Goal: Communication & Community: Answer question/provide support

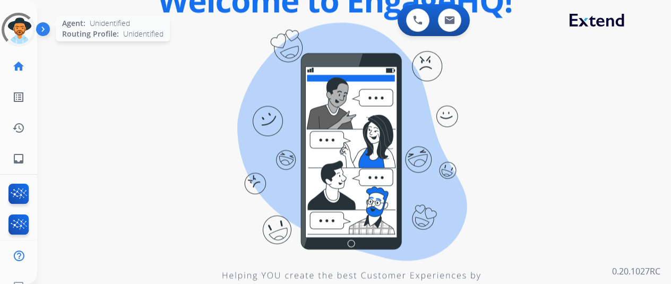
click at [17, 29] on div at bounding box center [19, 30] width 34 height 34
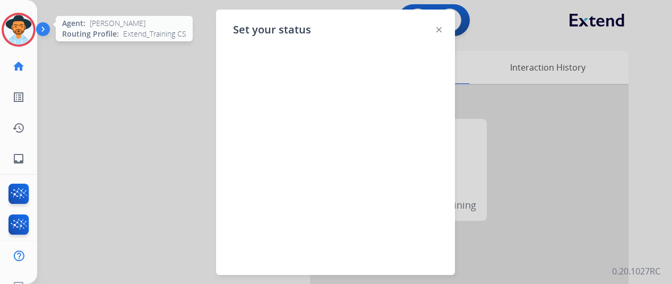
click at [15, 25] on img at bounding box center [19, 30] width 30 height 30
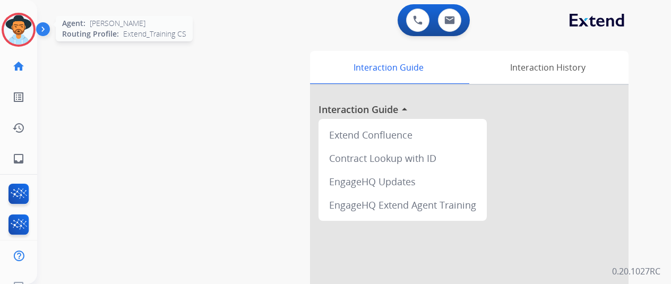
click at [20, 30] on img at bounding box center [19, 30] width 30 height 30
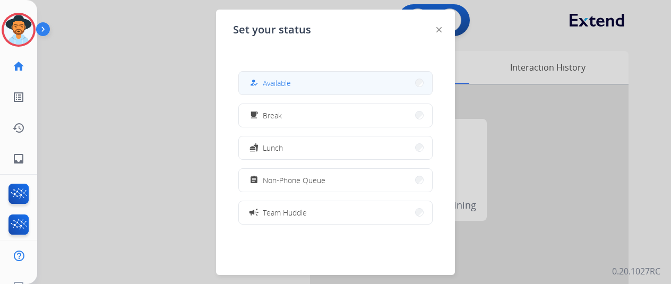
click at [295, 84] on button "how_to_reg Available" at bounding box center [335, 83] width 193 height 23
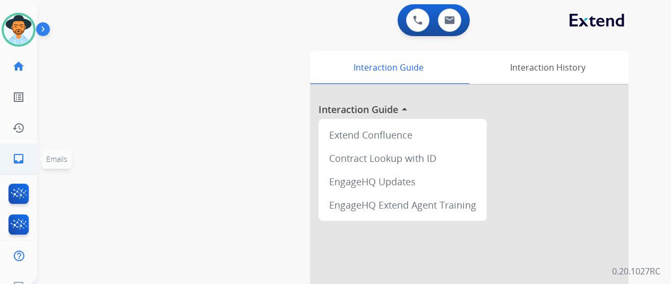
click at [16, 157] on mat-icon "inbox" at bounding box center [18, 158] width 13 height 13
select select "**********"
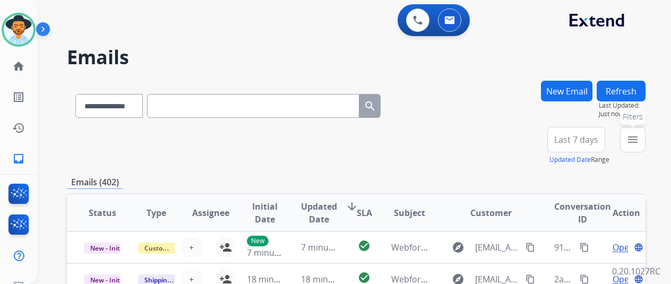
click at [639, 133] on mat-icon "menu" at bounding box center [633, 139] width 13 height 13
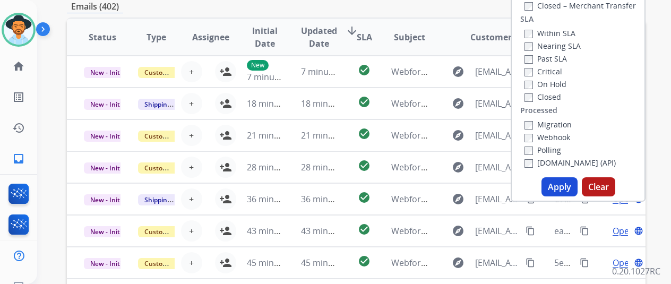
scroll to position [212, 0]
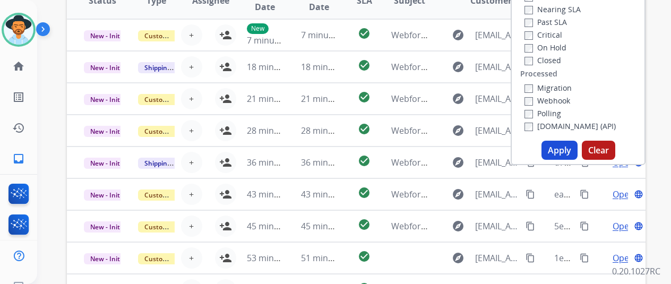
click at [560, 155] on button "Apply" at bounding box center [560, 150] width 36 height 19
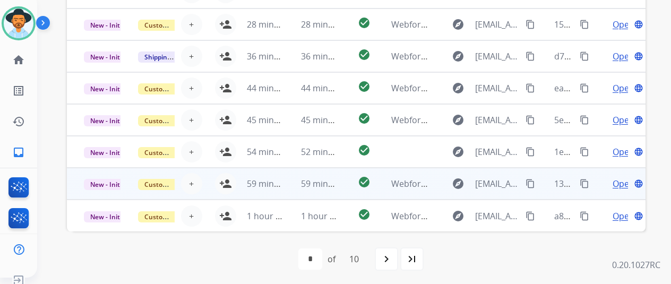
scroll to position [13, 0]
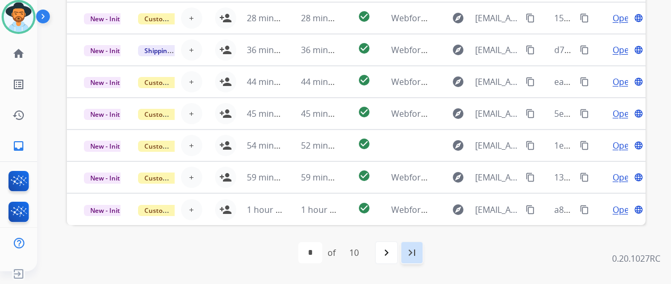
click at [415, 251] on mat-icon "last_page" at bounding box center [412, 252] width 13 height 13
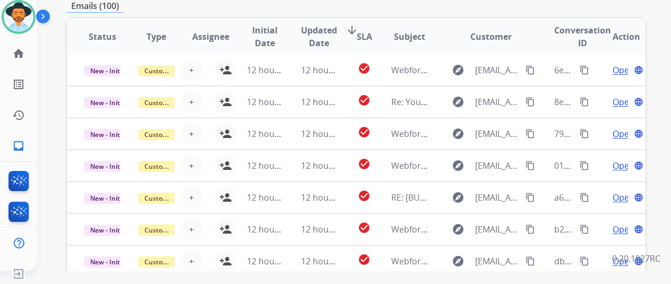
scroll to position [413, 0]
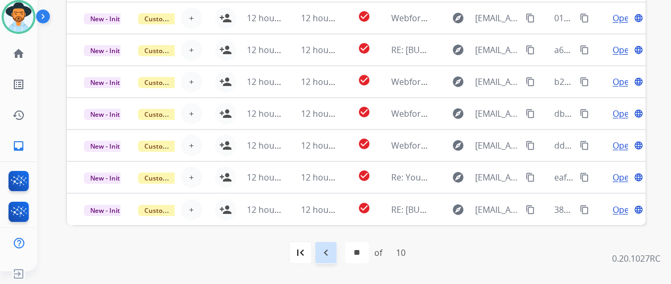
click at [324, 252] on mat-icon "navigate_before" at bounding box center [326, 252] width 13 height 13
select select "*"
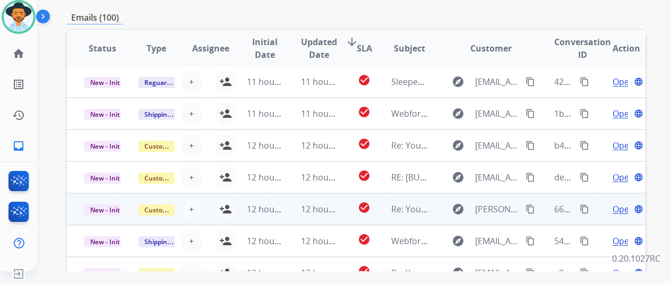
scroll to position [360, 0]
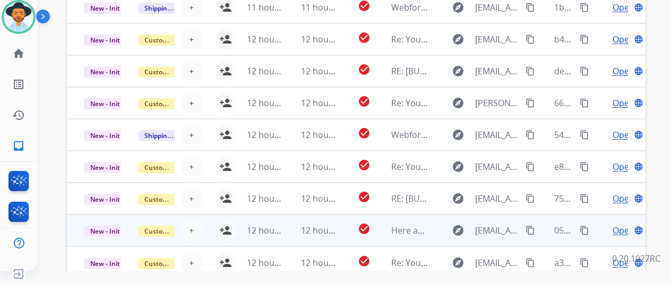
drag, startPoint x: 229, startPoint y: 258, endPoint x: 235, endPoint y: 241, distance: 17.8
click at [230, 258] on td "12 hours ago" at bounding box center [257, 262] width 54 height 32
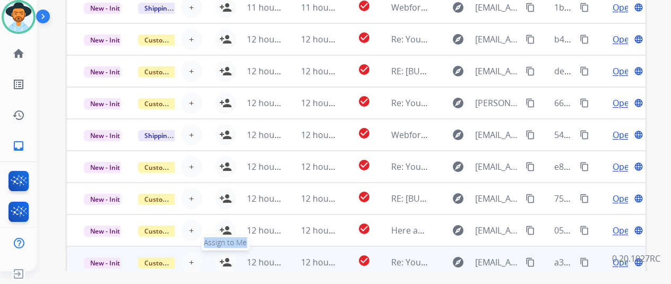
click at [224, 258] on mat-icon "person_add" at bounding box center [225, 262] width 13 height 13
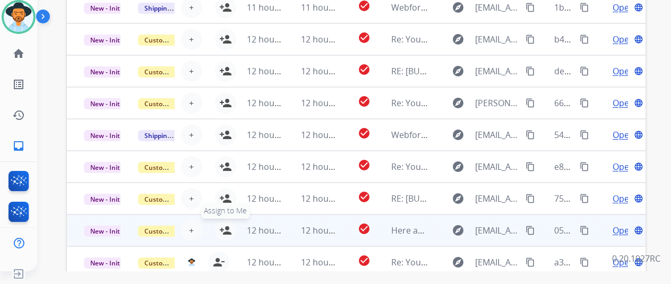
click at [226, 225] on mat-icon "person_add" at bounding box center [225, 230] width 13 height 13
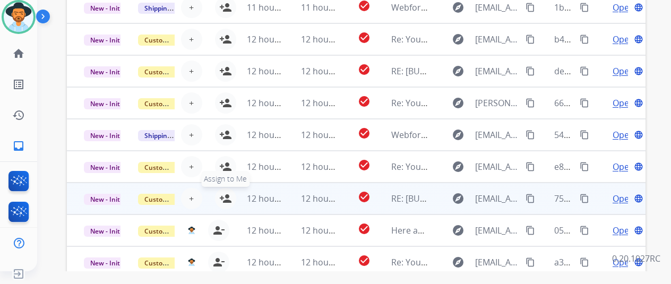
click at [225, 196] on mat-icon "person_add" at bounding box center [225, 198] width 13 height 13
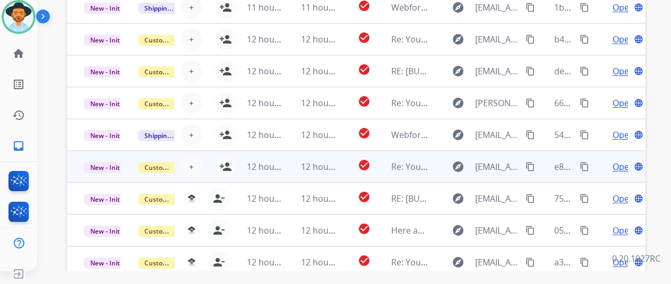
drag, startPoint x: 228, startPoint y: 161, endPoint x: 225, endPoint y: 153, distance: 8.4
click at [228, 161] on mat-icon "person_add" at bounding box center [225, 166] width 13 height 13
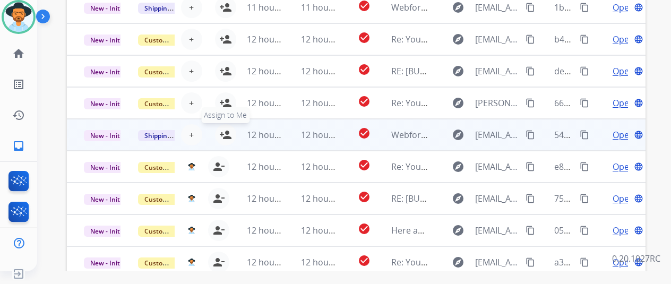
drag, startPoint x: 227, startPoint y: 131, endPoint x: 222, endPoint y: 118, distance: 13.6
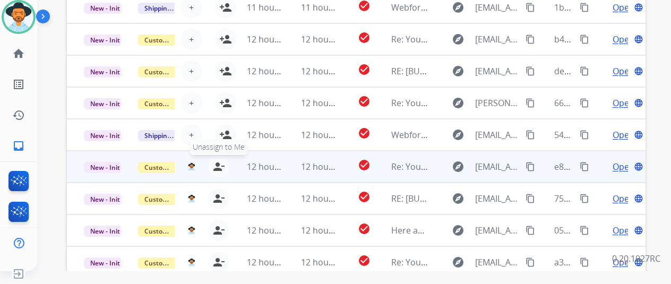
click at [227, 130] on mat-icon "person_add" at bounding box center [225, 135] width 13 height 13
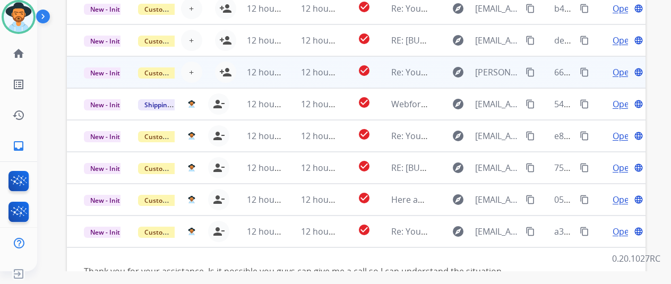
scroll to position [0, 0]
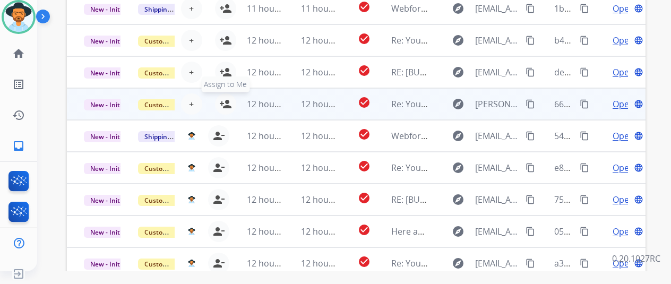
click at [225, 101] on mat-icon "person_add" at bounding box center [225, 104] width 13 height 13
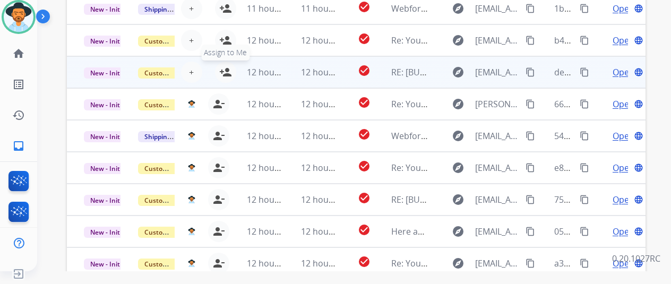
click at [226, 71] on mat-icon "person_add" at bounding box center [225, 72] width 13 height 13
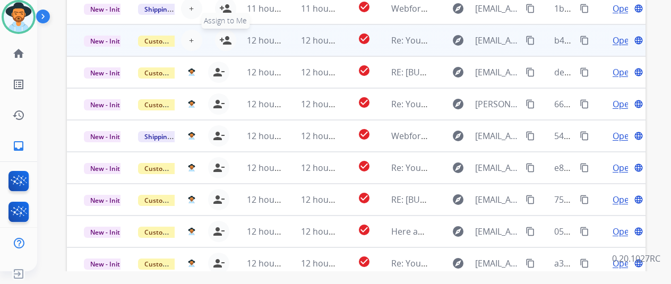
click at [226, 37] on mat-icon "person_add" at bounding box center [225, 40] width 13 height 13
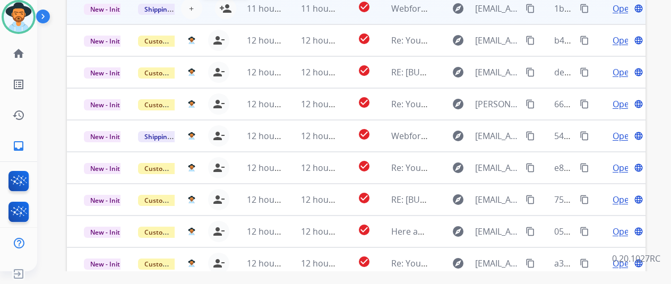
click at [226, 5] on mat-icon "person_add" at bounding box center [225, 8] width 13 height 13
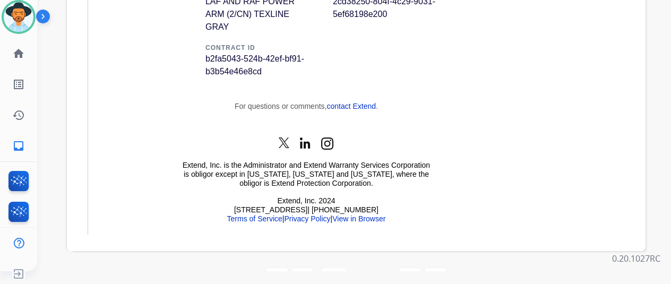
scroll to position [413, 0]
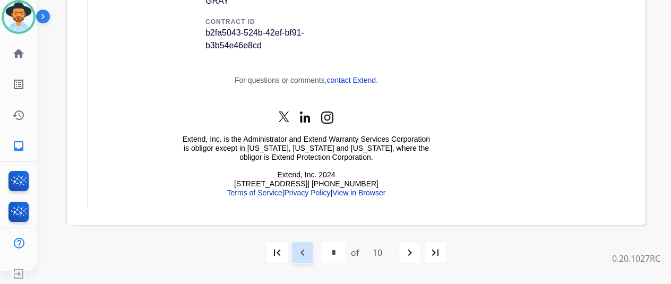
click at [303, 248] on mat-icon "navigate_before" at bounding box center [302, 252] width 13 height 13
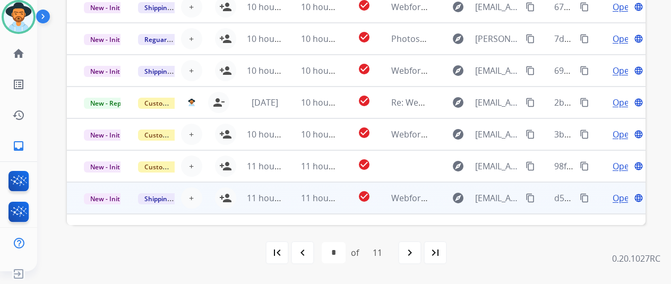
scroll to position [0, 0]
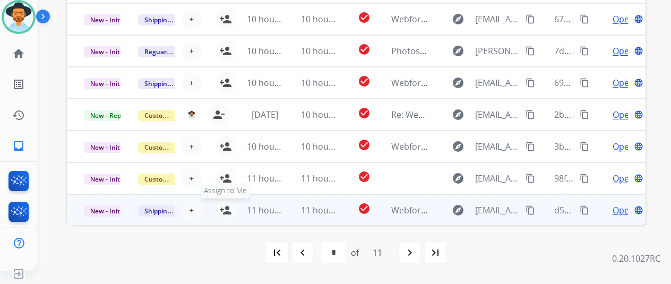
click at [227, 206] on mat-icon "person_add" at bounding box center [225, 210] width 13 height 13
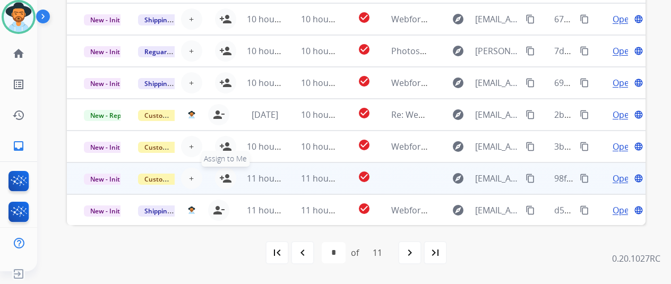
click at [226, 173] on mat-icon "person_add" at bounding box center [225, 178] width 13 height 13
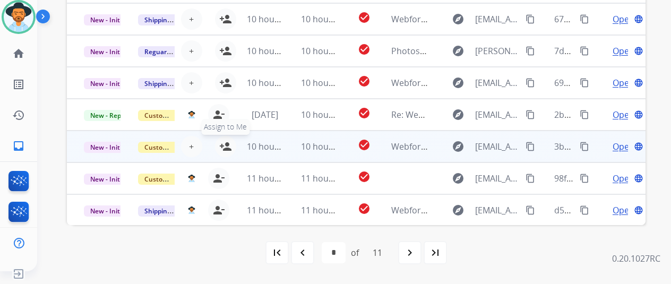
click at [228, 140] on mat-icon "person_add" at bounding box center [225, 146] width 13 height 13
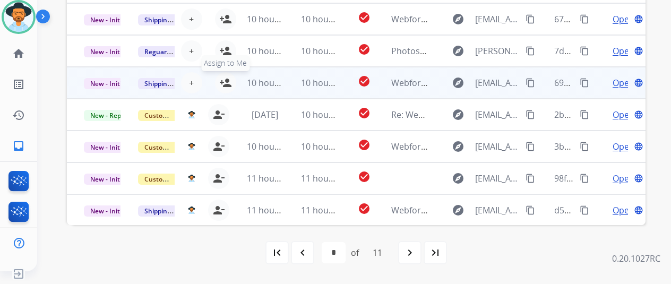
click at [226, 79] on mat-icon "person_add" at bounding box center [225, 82] width 13 height 13
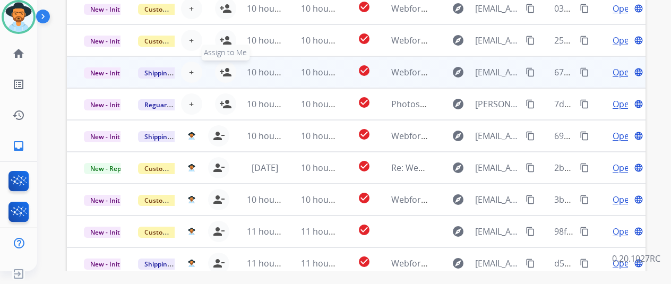
click at [225, 70] on mat-icon "person_add" at bounding box center [225, 72] width 13 height 13
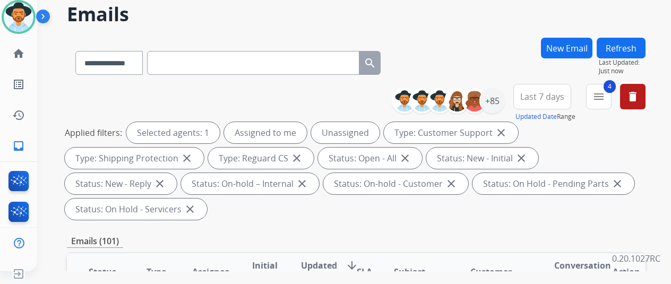
scroll to position [0, 0]
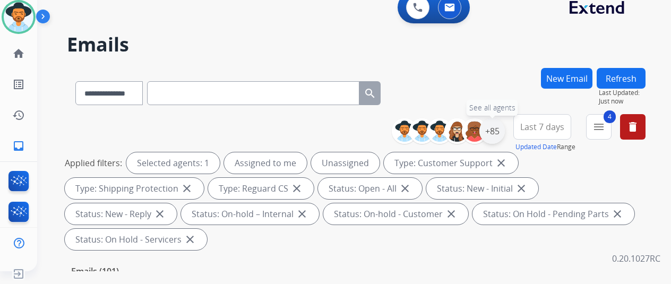
click at [498, 129] on div "+85" at bounding box center [492, 130] width 25 height 25
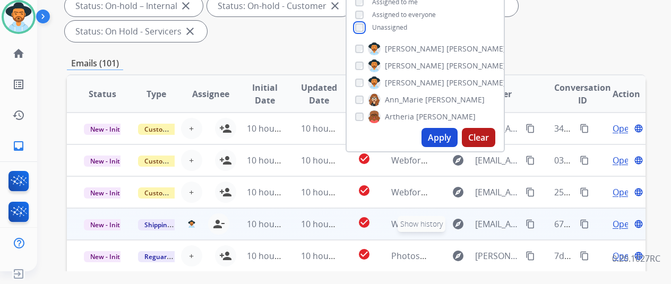
scroll to position [212, 0]
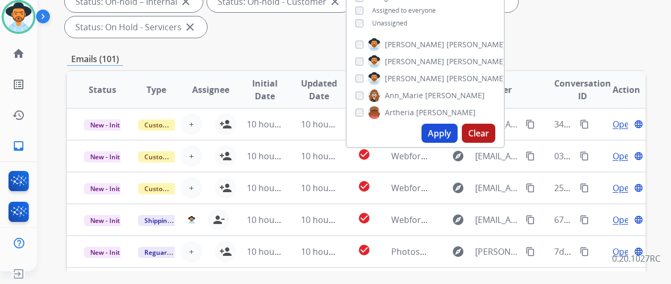
click at [452, 135] on button "Apply" at bounding box center [440, 133] width 36 height 19
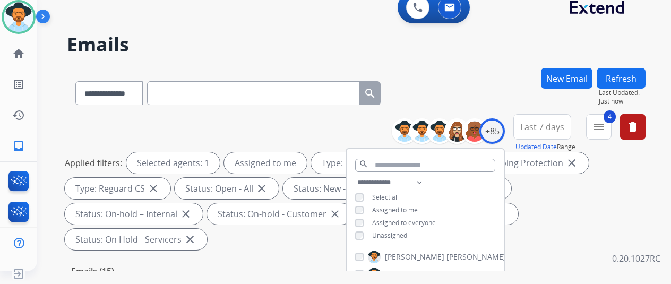
click at [455, 59] on div "**********" at bounding box center [341, 167] width 609 height 284
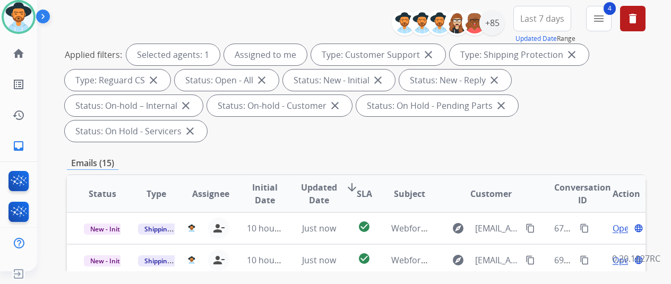
scroll to position [212, 0]
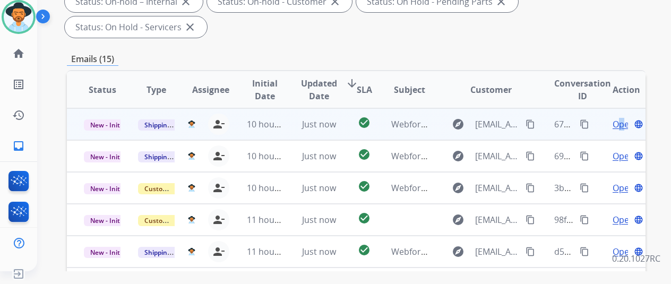
click at [621, 118] on span "Open" at bounding box center [624, 124] width 22 height 13
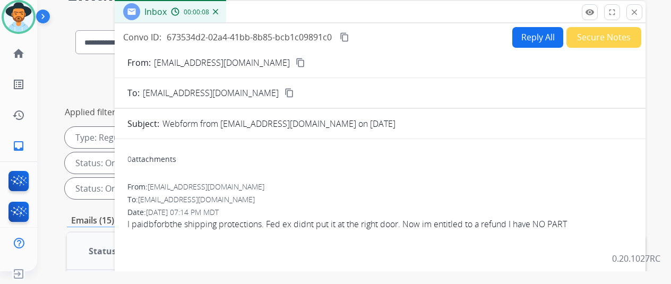
scroll to position [0, 0]
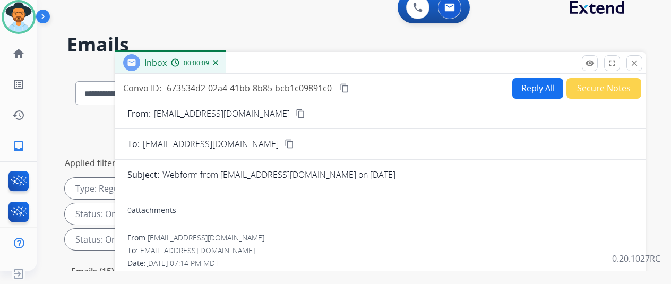
click at [296, 112] on mat-icon "content_copy" at bounding box center [301, 114] width 10 height 10
click at [532, 86] on button "Reply All" at bounding box center [537, 88] width 51 height 21
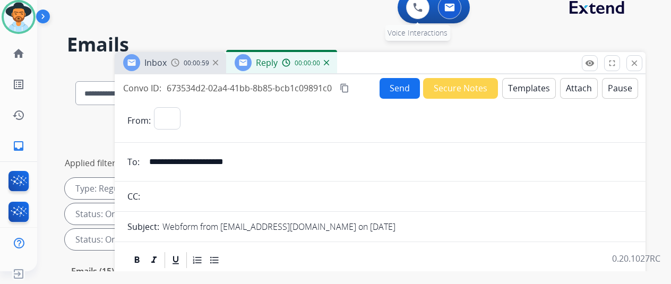
select select "**********"
click at [537, 87] on button "Templates" at bounding box center [529, 88] width 54 height 21
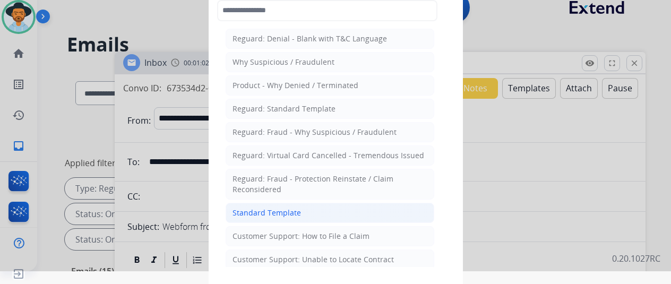
click at [270, 212] on div "Standard Template" at bounding box center [267, 213] width 69 height 11
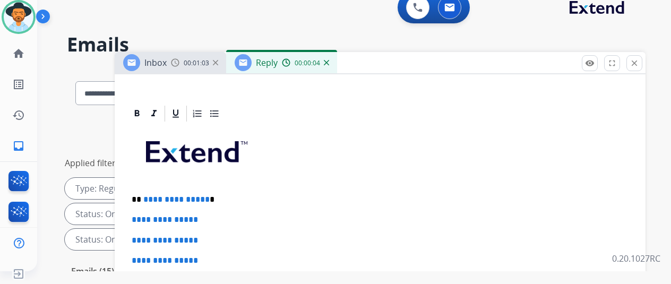
scroll to position [232, 0]
drag, startPoint x: 213, startPoint y: 179, endPoint x: 151, endPoint y: 176, distance: 62.7
click at [151, 195] on p "**********" at bounding box center [376, 200] width 489 height 10
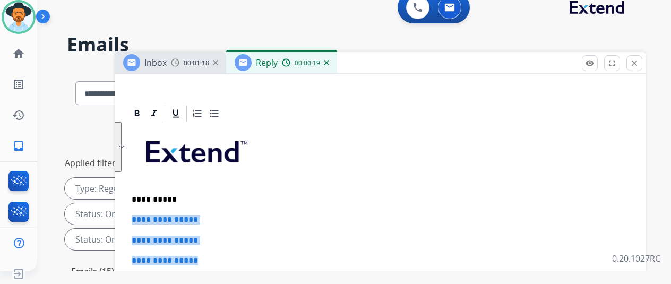
drag, startPoint x: 216, startPoint y: 239, endPoint x: 133, endPoint y: 196, distance: 93.6
click at [133, 196] on div "**********" at bounding box center [380, 97] width 531 height 474
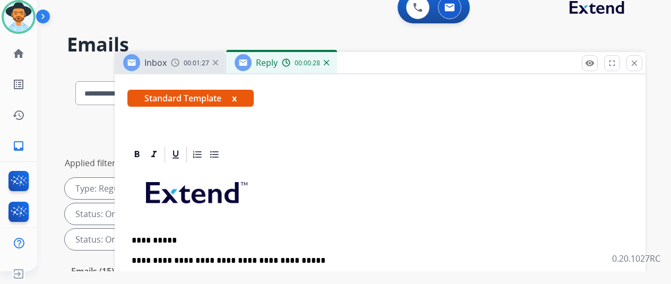
scroll to position [210, 0]
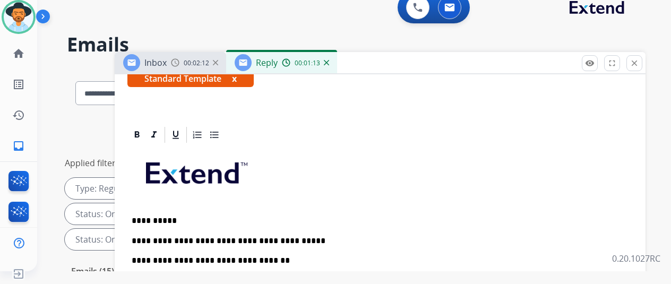
click at [285, 241] on p "**********" at bounding box center [376, 250] width 489 height 29
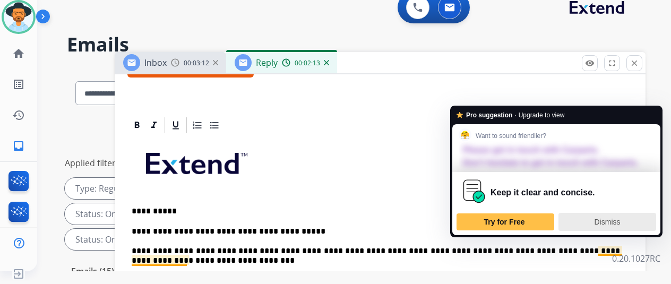
click at [614, 218] on span "Dismiss" at bounding box center [608, 222] width 26 height 8
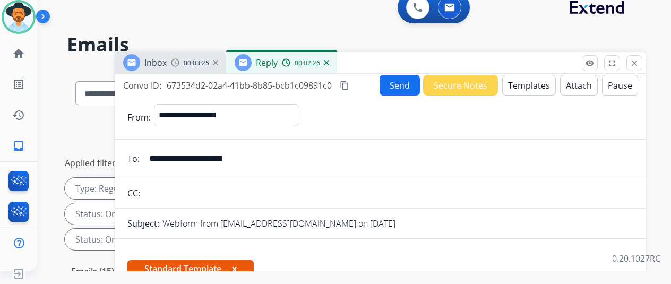
scroll to position [0, 0]
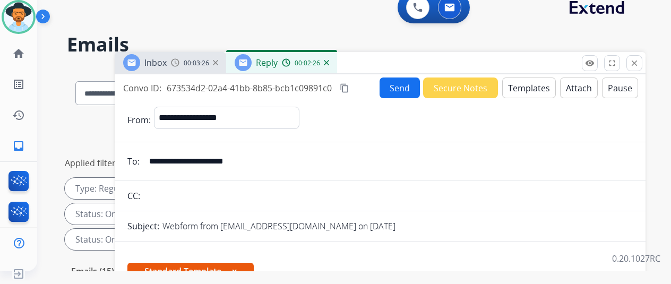
click at [403, 83] on button "Send" at bounding box center [400, 88] width 40 height 21
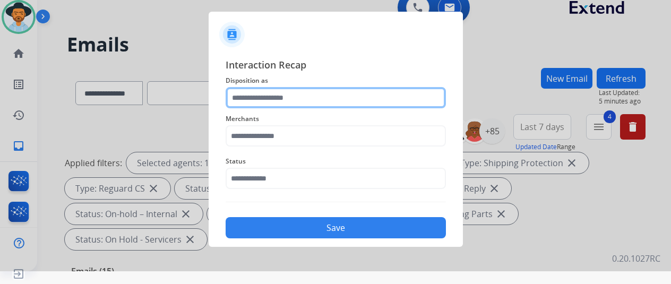
click at [246, 90] on input "text" at bounding box center [336, 97] width 220 height 21
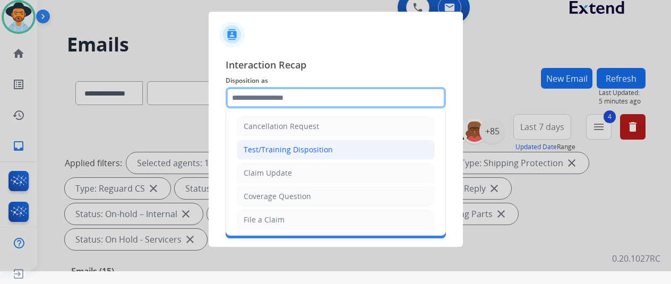
scroll to position [53, 0]
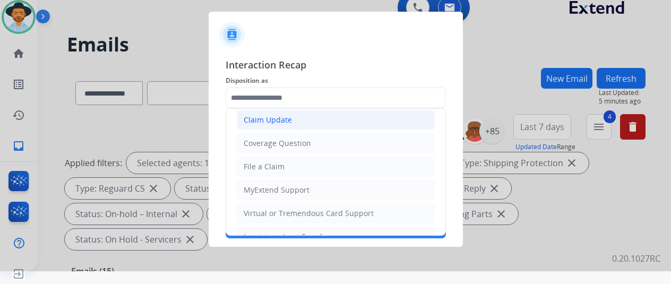
click at [257, 119] on div "Claim Update" at bounding box center [268, 120] width 48 height 11
type input "**********"
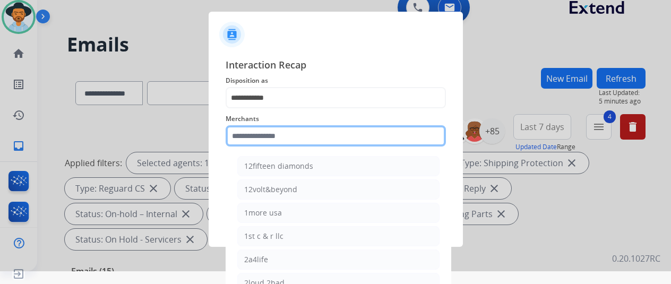
click at [253, 132] on input "text" at bounding box center [336, 135] width 220 height 21
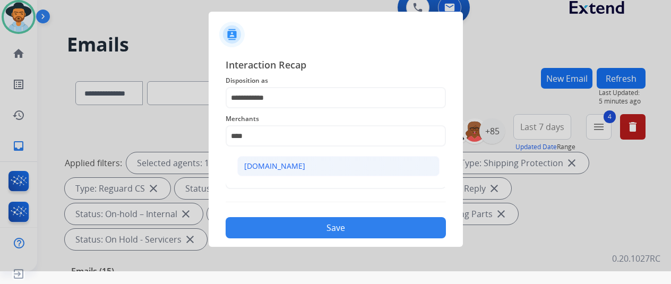
click at [256, 161] on div "[DOMAIN_NAME]" at bounding box center [274, 166] width 61 height 11
type input "**********"
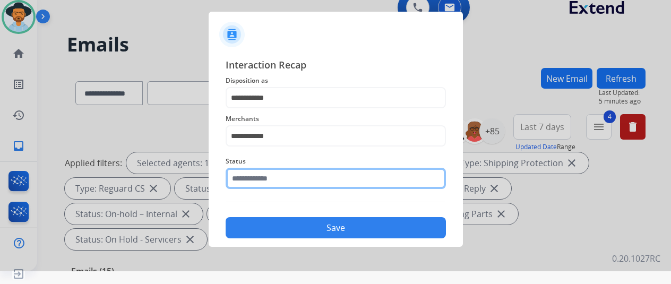
click at [266, 176] on input "text" at bounding box center [336, 178] width 220 height 21
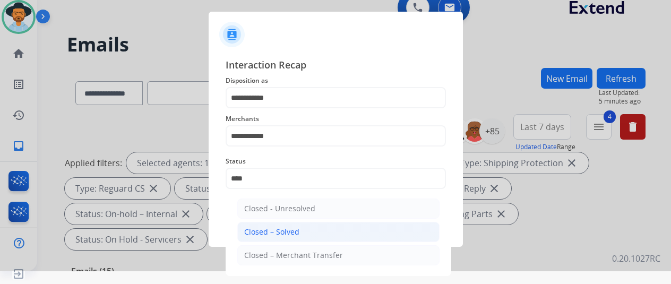
click at [261, 227] on div "Closed – Solved" at bounding box center [271, 232] width 55 height 11
type input "**********"
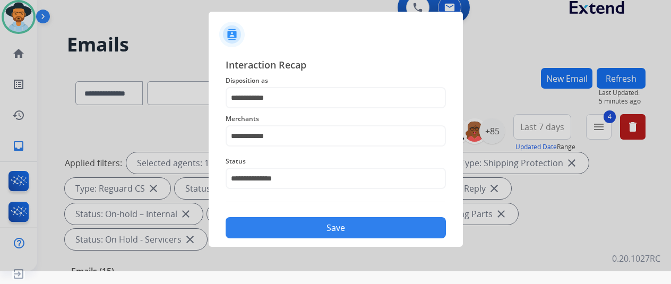
click at [277, 226] on button "Save" at bounding box center [336, 227] width 220 height 21
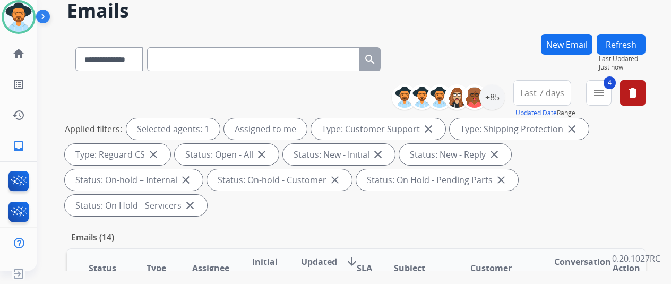
scroll to position [0, 0]
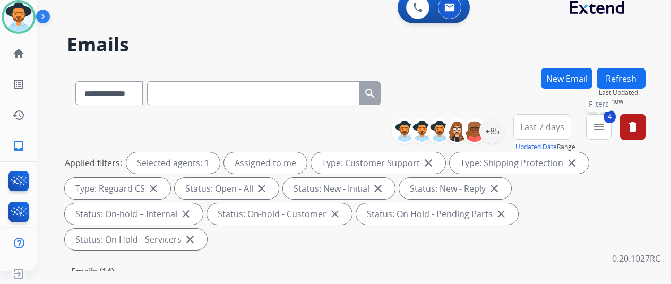
click at [609, 121] on button "4 menu Filters" at bounding box center [598, 126] width 25 height 25
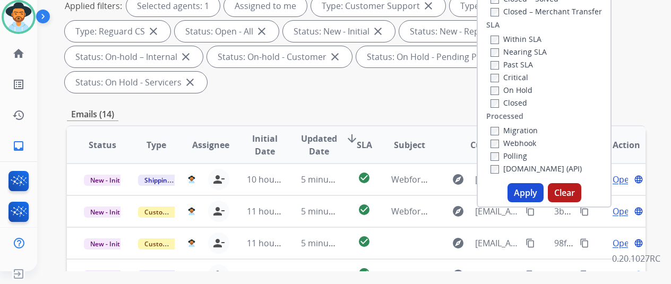
scroll to position [212, 0]
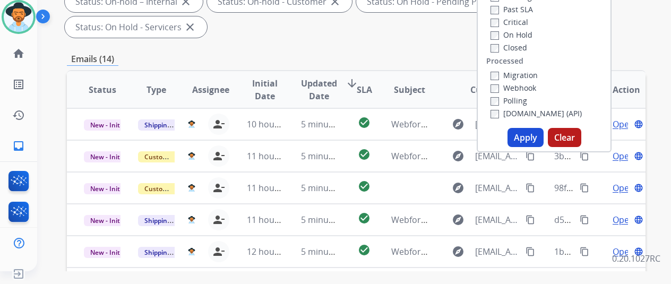
click at [533, 136] on button "Apply" at bounding box center [526, 137] width 36 height 19
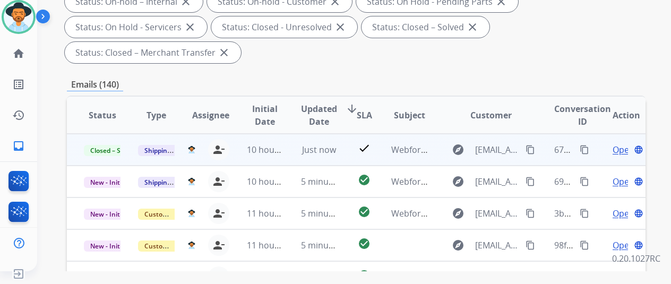
click at [587, 149] on mat-icon "content_copy" at bounding box center [585, 150] width 10 height 10
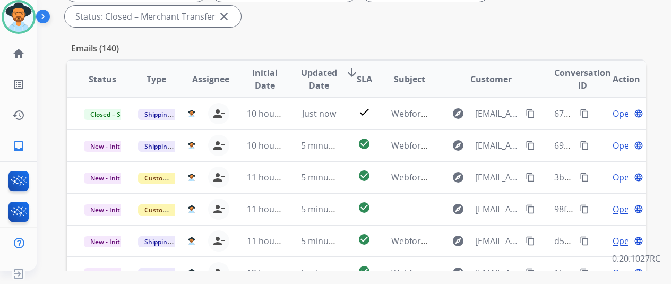
scroll to position [173, 0]
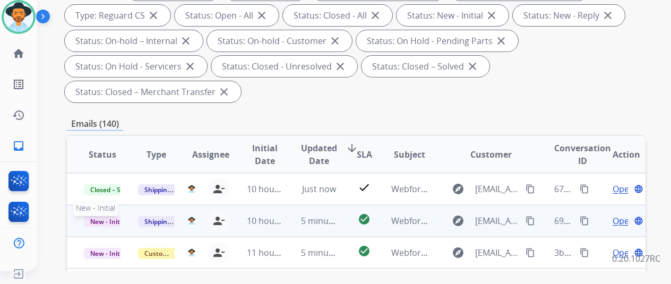
click at [102, 219] on span "New - Initial" at bounding box center [108, 221] width 49 height 11
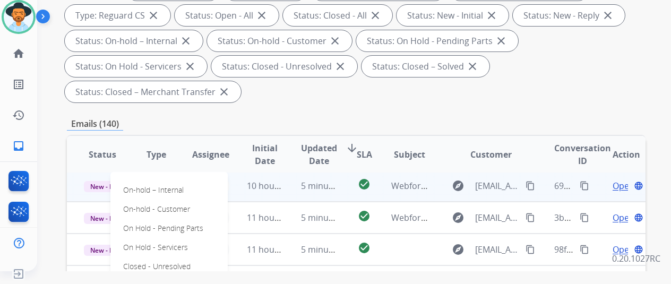
scroll to position [226, 0]
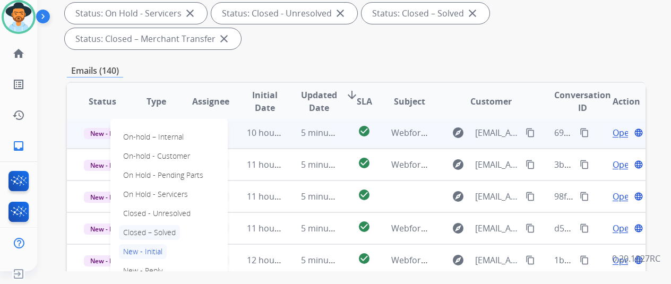
click at [139, 231] on p "Closed – Solved" at bounding box center [149, 232] width 61 height 15
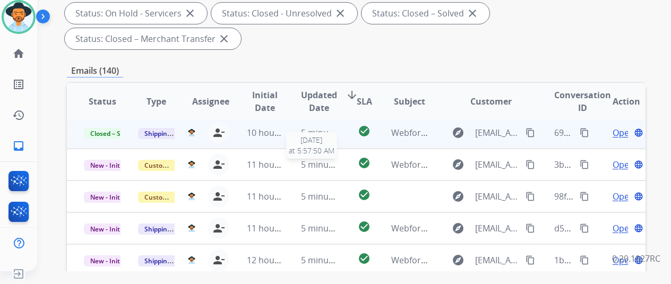
scroll to position [386, 0]
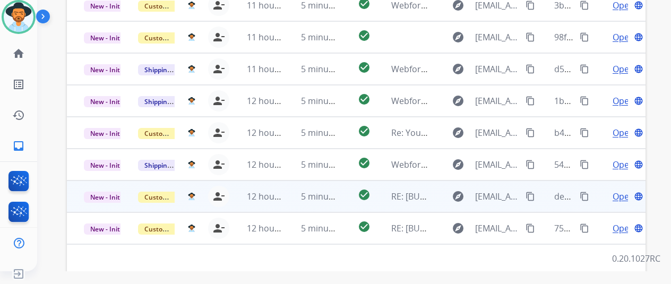
click at [617, 195] on span "Open" at bounding box center [624, 196] width 22 height 13
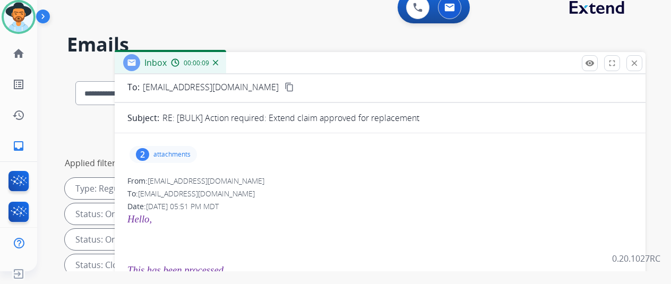
scroll to position [106, 0]
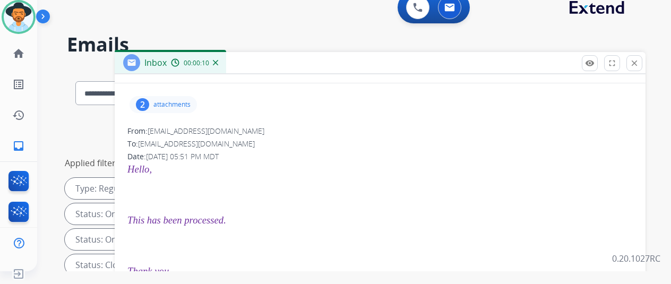
click at [149, 98] on div "2" at bounding box center [142, 104] width 13 height 13
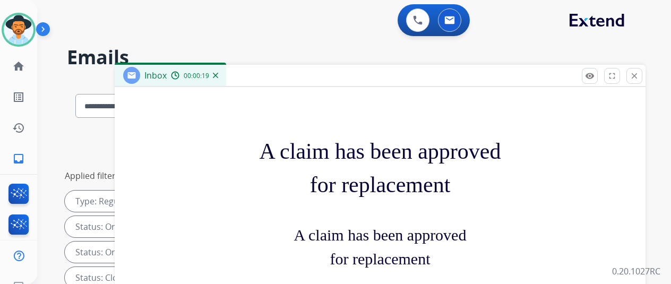
scroll to position [903, 0]
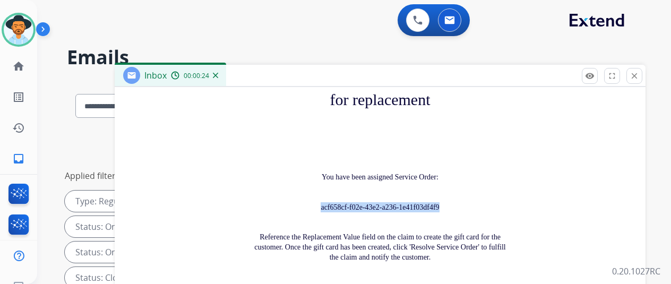
drag, startPoint x: 443, startPoint y: 193, endPoint x: 327, endPoint y: 191, distance: 116.9
click at [327, 203] on span "acf658cf-f02e-43e2-a236-1e41f03df4f9" at bounding box center [380, 207] width 118 height 8
copy span "acf658cf-f02e-43e2-a236-1e41f03df4f9"
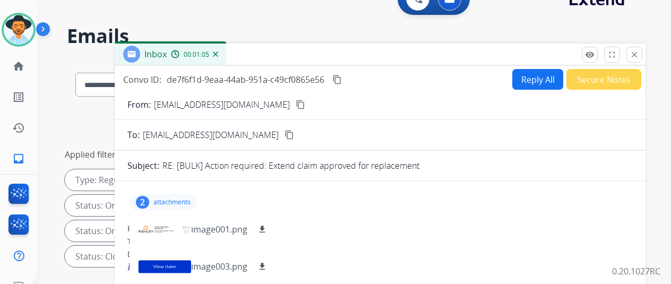
scroll to position [0, 0]
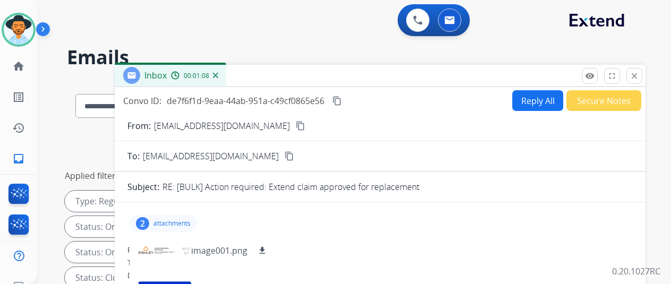
click at [342, 99] on mat-icon "content_copy" at bounding box center [337, 101] width 10 height 10
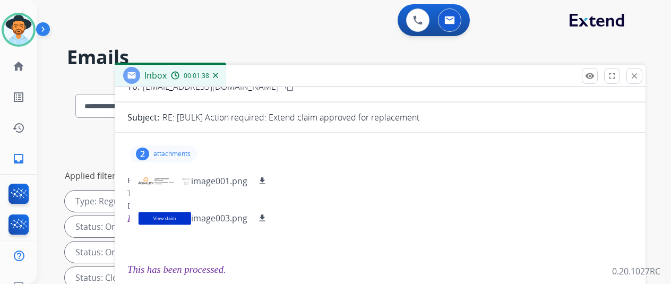
scroll to position [53, 0]
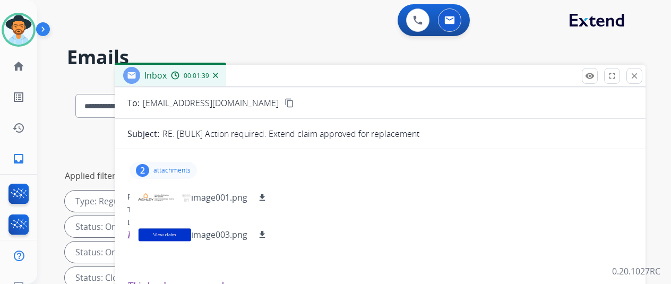
click at [449, 207] on div "To: [EMAIL_ADDRESS][DOMAIN_NAME]" at bounding box center [380, 209] width 506 height 11
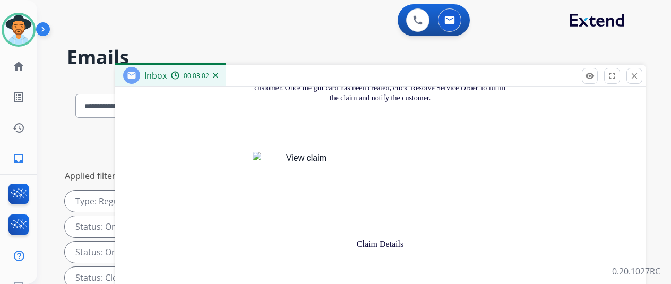
scroll to position [1148, 0]
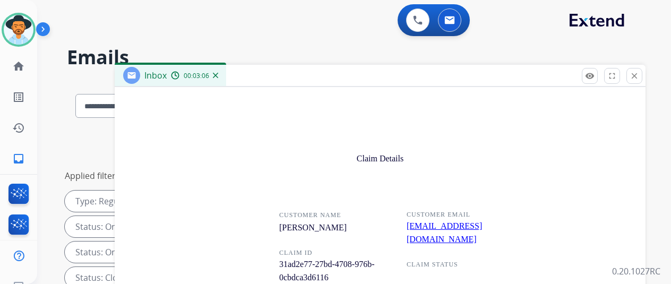
click at [218, 74] on img at bounding box center [215, 75] width 5 height 5
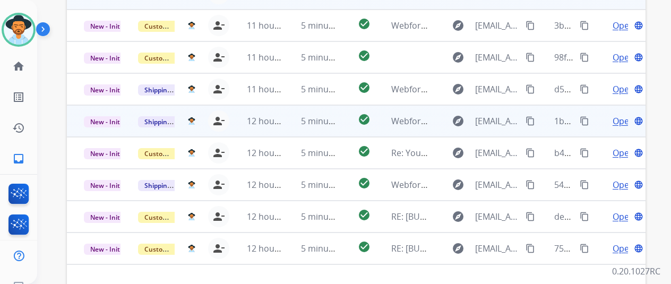
scroll to position [425, 0]
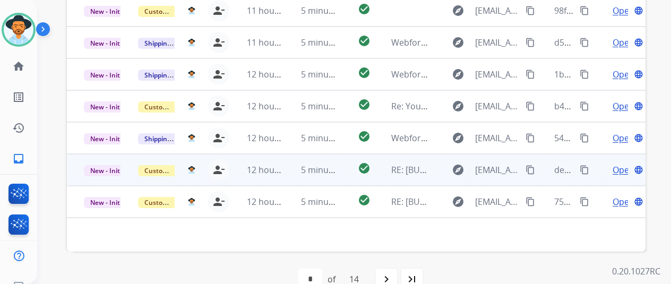
click at [622, 173] on span "Open" at bounding box center [624, 170] width 22 height 13
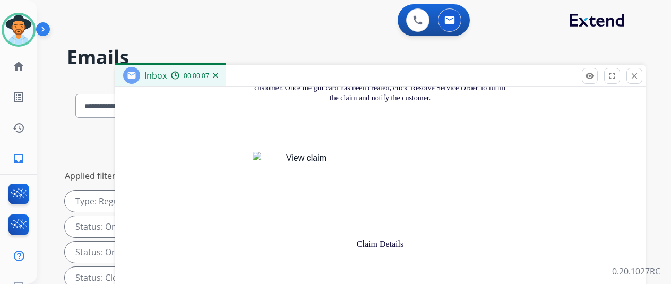
scroll to position [1148, 0]
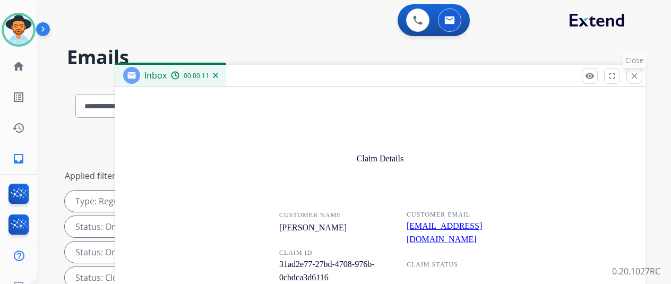
click at [639, 74] on mat-icon "close" at bounding box center [635, 76] width 10 height 10
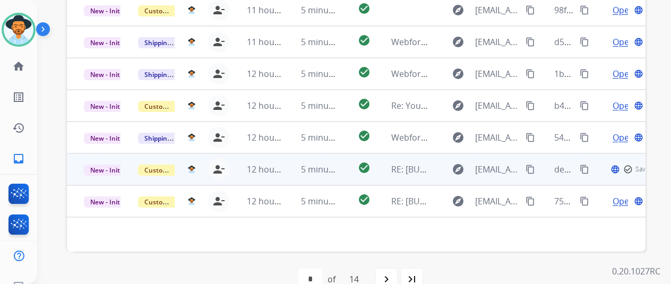
scroll to position [433, 0]
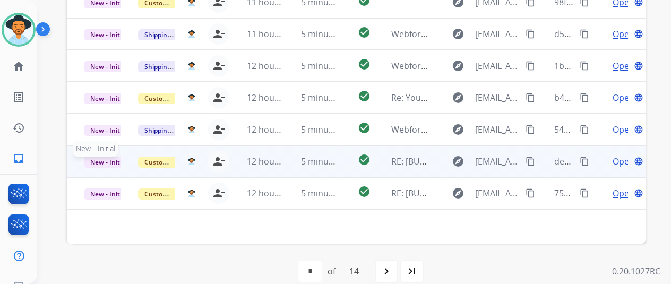
click at [93, 157] on span "New - Initial" at bounding box center [108, 162] width 49 height 11
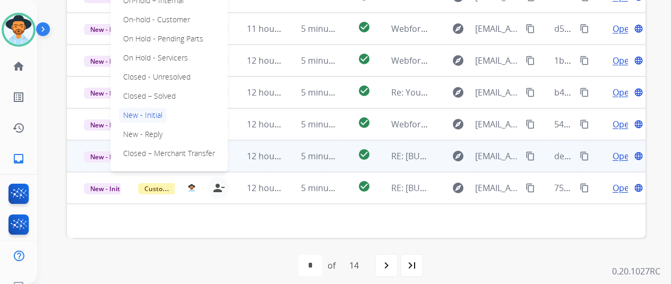
scroll to position [13, 0]
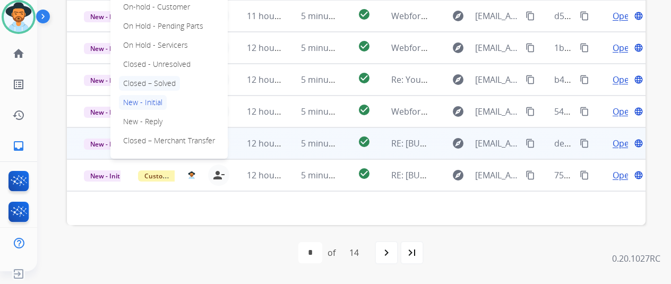
click at [156, 79] on p "Closed – Solved" at bounding box center [149, 83] width 61 height 15
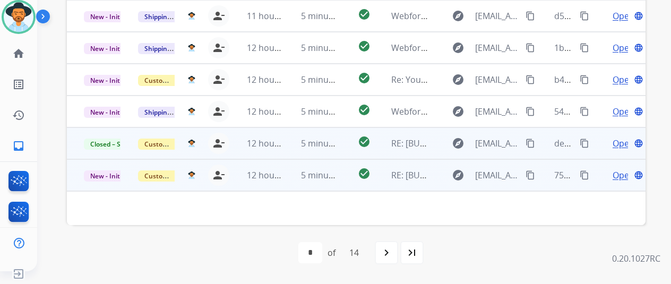
click at [619, 172] on span "Open" at bounding box center [624, 175] width 22 height 13
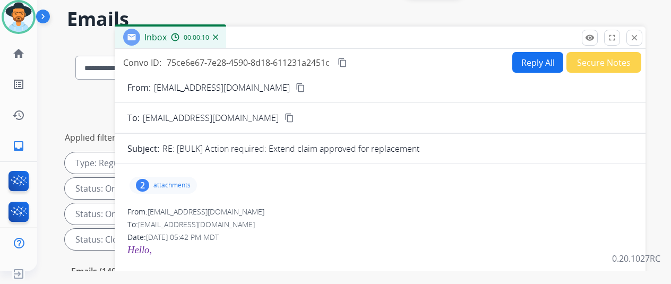
scroll to position [0, 0]
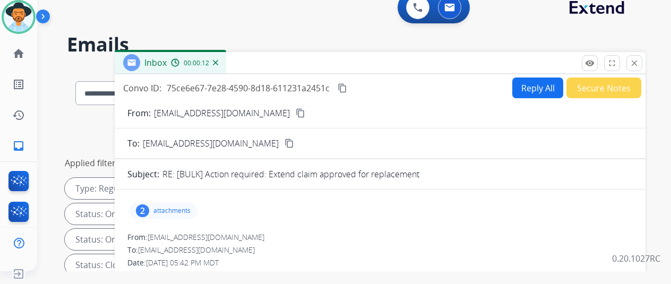
click at [639, 62] on mat-icon "close" at bounding box center [635, 63] width 10 height 10
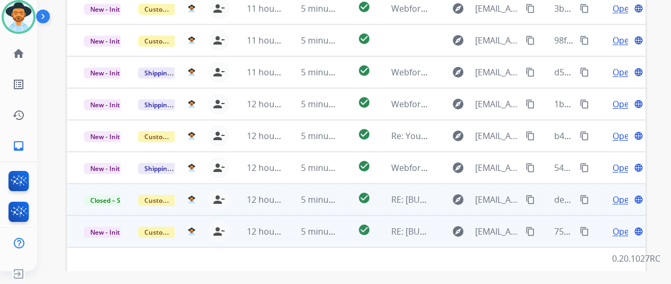
scroll to position [439, 0]
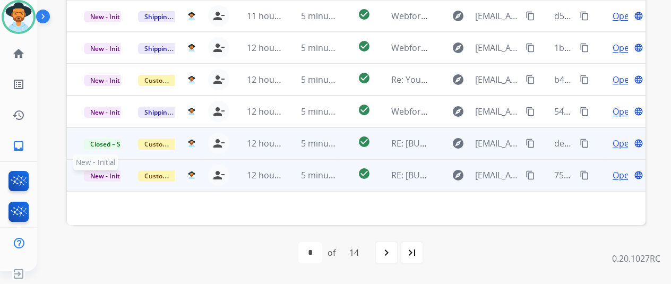
click at [109, 173] on span "New - Initial" at bounding box center [108, 175] width 49 height 11
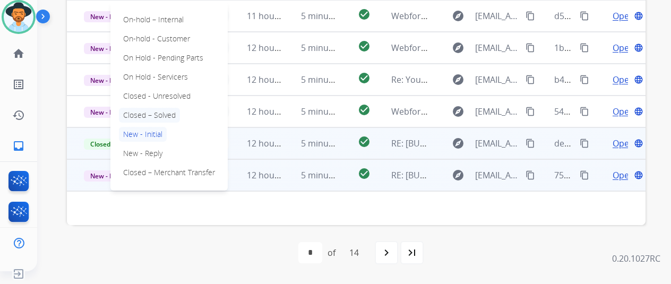
click at [143, 113] on p "Closed – Solved" at bounding box center [149, 115] width 61 height 15
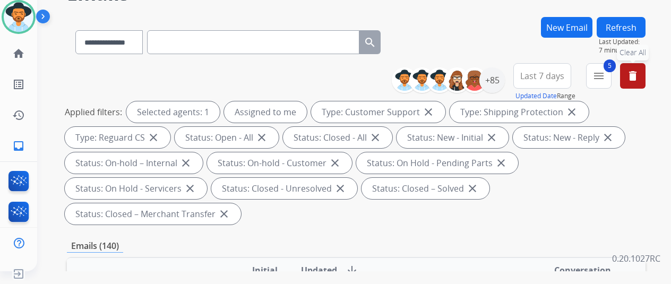
scroll to position [0, 0]
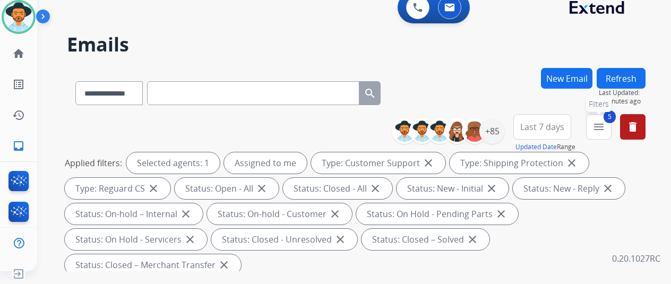
click at [605, 127] on mat-icon "menu" at bounding box center [599, 127] width 13 height 13
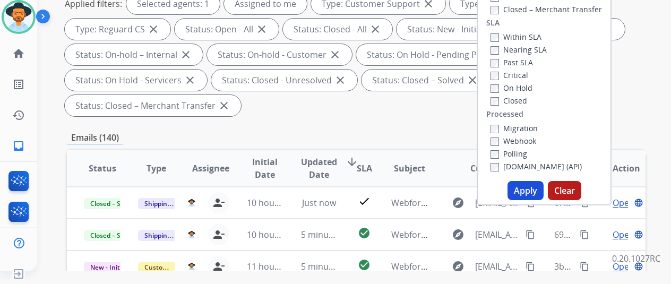
click at [531, 194] on button "Apply" at bounding box center [526, 190] width 36 height 19
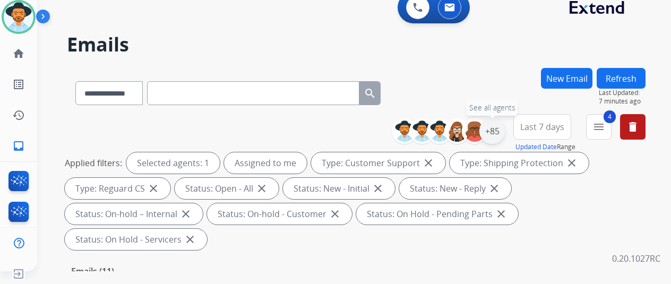
click at [501, 122] on div "+85" at bounding box center [492, 130] width 25 height 25
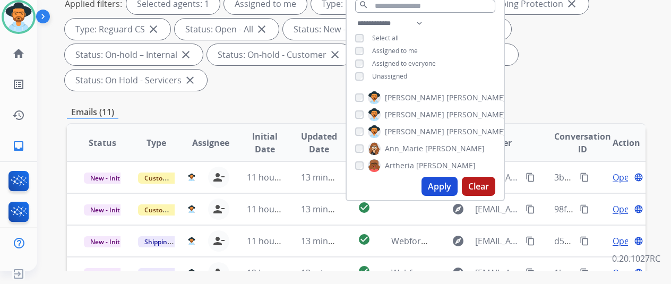
click at [444, 187] on button "Apply" at bounding box center [440, 186] width 36 height 19
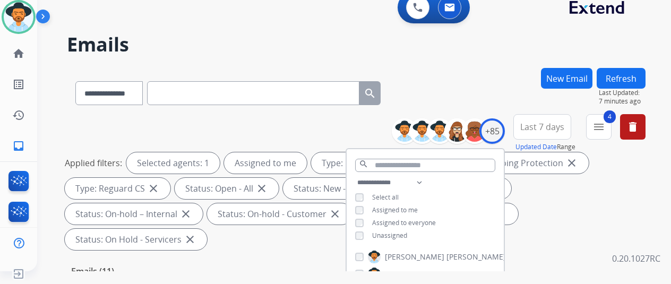
click at [499, 61] on div "**********" at bounding box center [341, 167] width 609 height 284
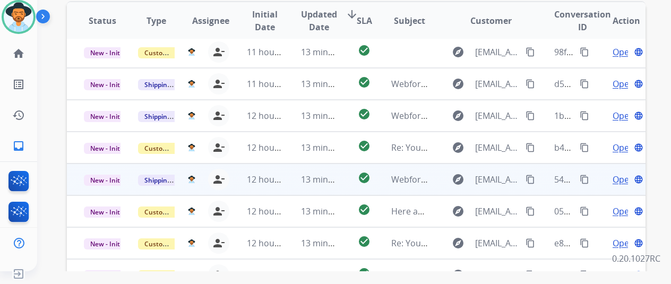
click at [618, 173] on span "Open" at bounding box center [624, 179] width 22 height 13
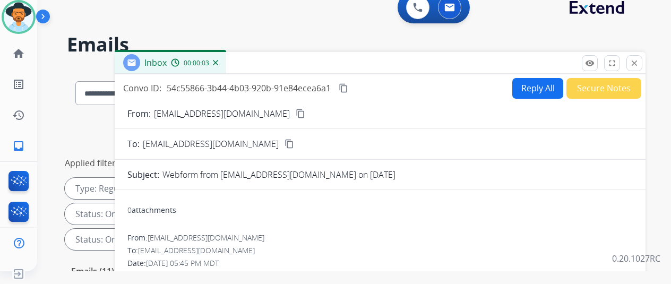
click at [296, 110] on mat-icon "content_copy" at bounding box center [301, 114] width 10 height 10
click at [348, 88] on mat-icon "content_copy" at bounding box center [344, 88] width 10 height 10
click at [531, 81] on button "Reply All" at bounding box center [537, 88] width 51 height 21
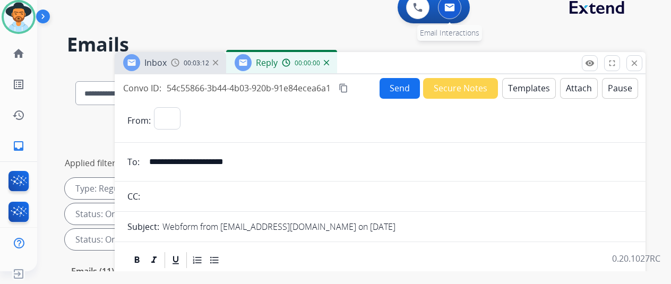
select select "**********"
click at [535, 83] on button "Templates" at bounding box center [529, 88] width 54 height 21
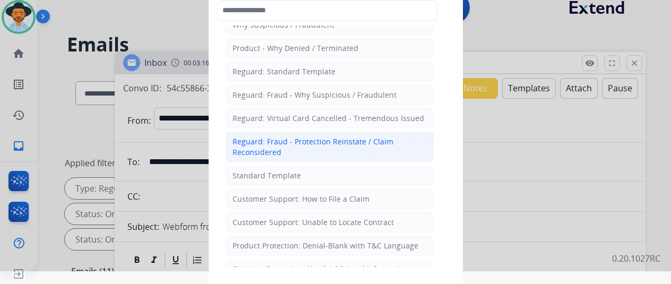
scroll to position [53, 0]
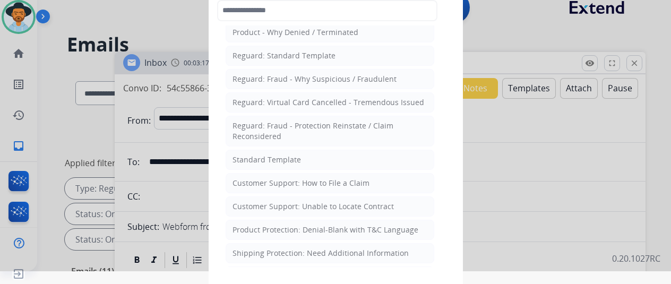
click at [261, 162] on li "Standard Template" at bounding box center [330, 160] width 209 height 20
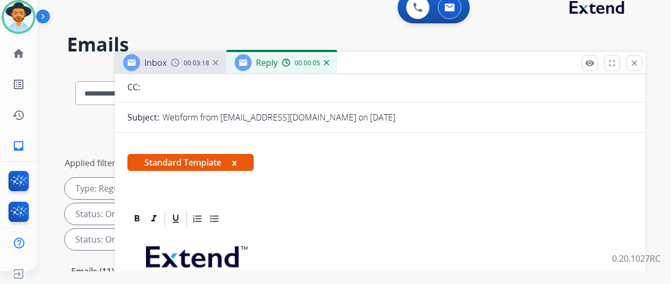
scroll to position [212, 0]
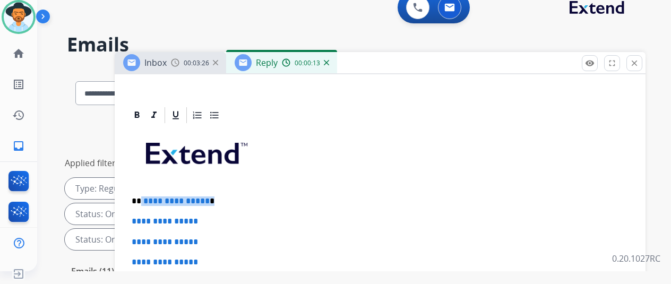
drag, startPoint x: 212, startPoint y: 200, endPoint x: 154, endPoint y: 204, distance: 58.6
click at [149, 201] on p "**********" at bounding box center [376, 201] width 489 height 10
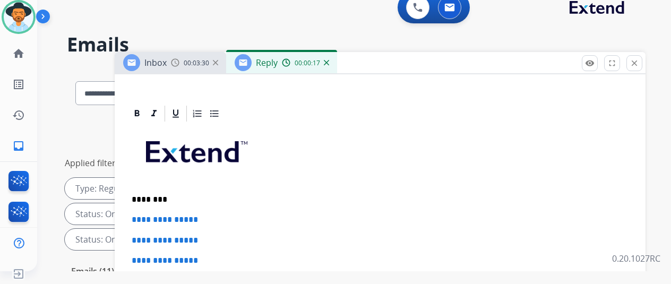
scroll to position [232, 0]
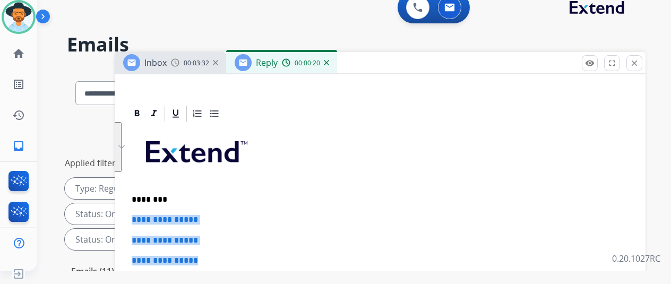
drag, startPoint x: 217, startPoint y: 242, endPoint x: 128, endPoint y: 197, distance: 99.3
click at [122, 172] on button "See rewrite suggestions" at bounding box center [117, 147] width 8 height 50
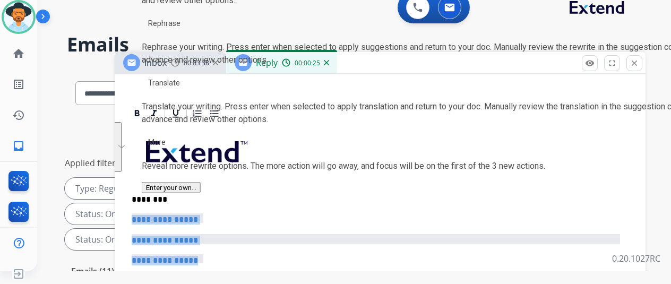
click at [219, 215] on p "**********" at bounding box center [380, 220] width 497 height 10
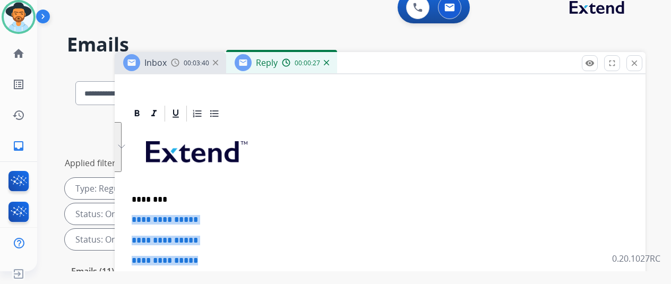
drag, startPoint x: 219, startPoint y: 245, endPoint x: 132, endPoint y: 200, distance: 98.3
click at [132, 200] on div "**********" at bounding box center [380, 97] width 531 height 474
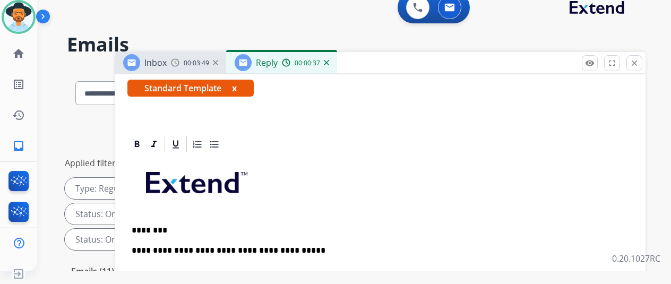
scroll to position [210, 0]
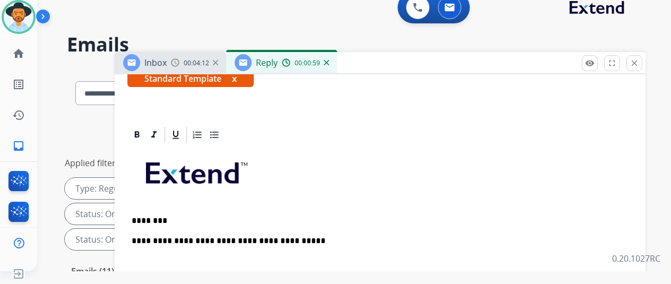
click at [67, 134] on div "**********" at bounding box center [356, 184] width 579 height 140
click at [143, 237] on p "**********" at bounding box center [376, 250] width 489 height 29
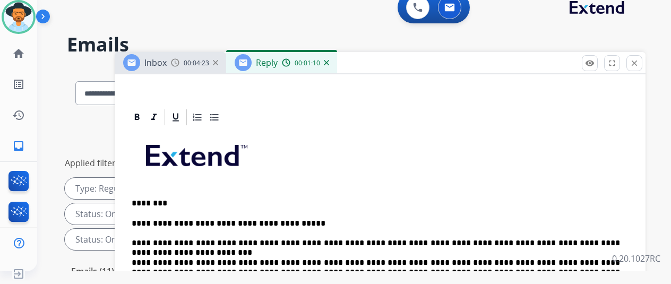
click at [443, 259] on p "**********" at bounding box center [376, 248] width 489 height 58
click at [415, 125] on div at bounding box center [380, 117] width 506 height 19
click at [586, 259] on p "**********" at bounding box center [376, 248] width 489 height 58
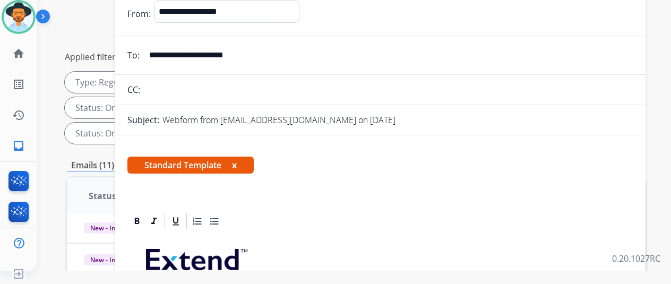
scroll to position [0, 0]
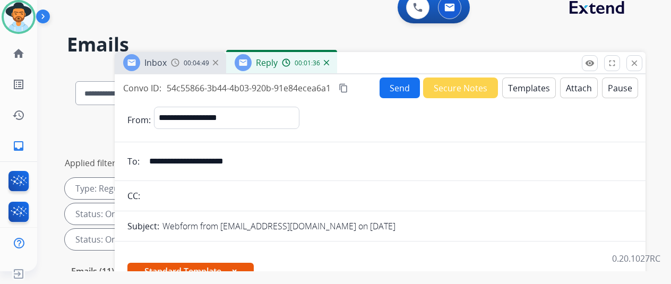
click at [403, 83] on button "Send" at bounding box center [400, 88] width 40 height 21
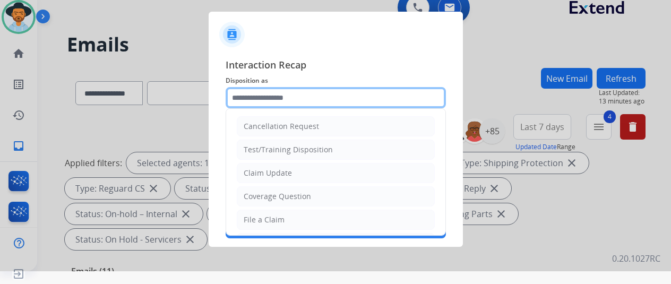
click at [248, 96] on input "text" at bounding box center [336, 97] width 220 height 21
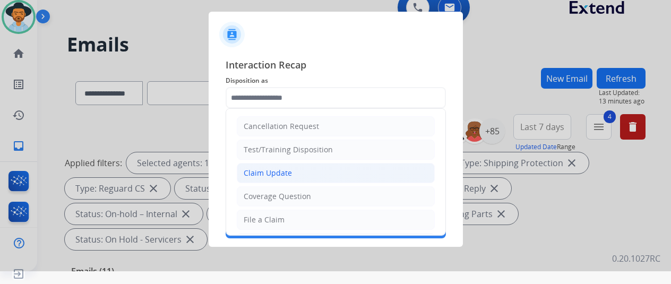
click at [260, 174] on div "Claim Update" at bounding box center [268, 173] width 48 height 11
type input "**********"
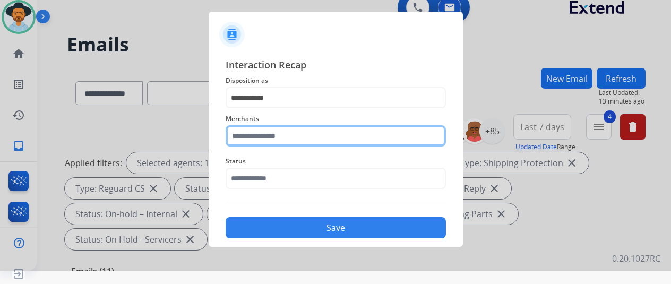
click at [255, 139] on input "text" at bounding box center [336, 135] width 220 height 21
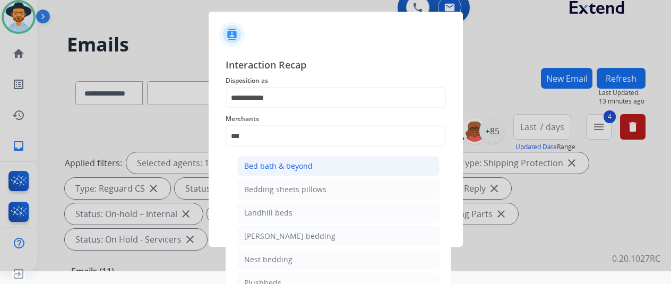
click at [258, 164] on div "Bed bath & beyond" at bounding box center [278, 166] width 69 height 11
type input "**********"
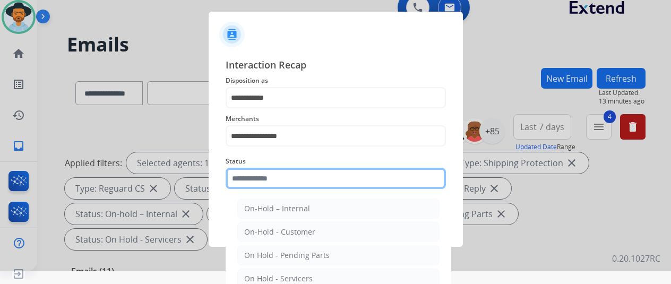
click at [260, 177] on input "text" at bounding box center [336, 178] width 220 height 21
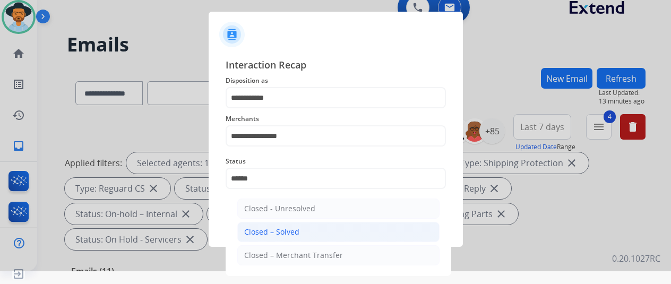
click at [263, 231] on div "Closed – Solved" at bounding box center [271, 232] width 55 height 11
type input "**********"
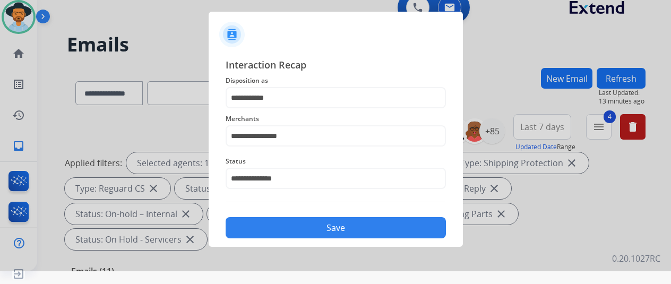
click at [312, 219] on button "Save" at bounding box center [336, 227] width 220 height 21
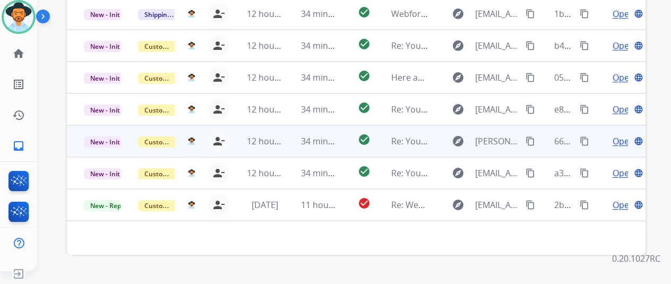
scroll to position [388, 0]
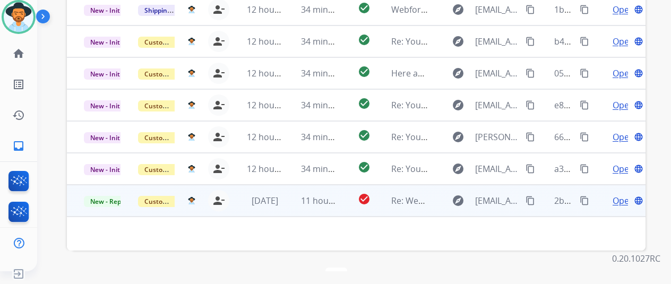
click at [622, 194] on span "Open" at bounding box center [624, 200] width 22 height 13
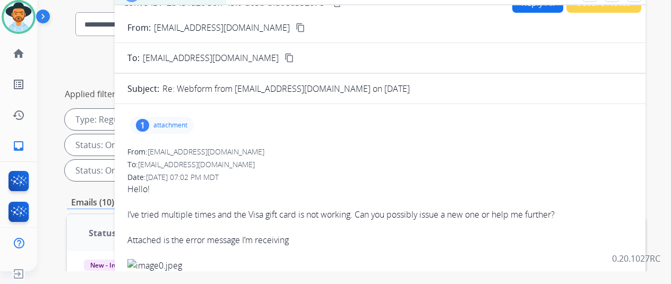
scroll to position [0, 0]
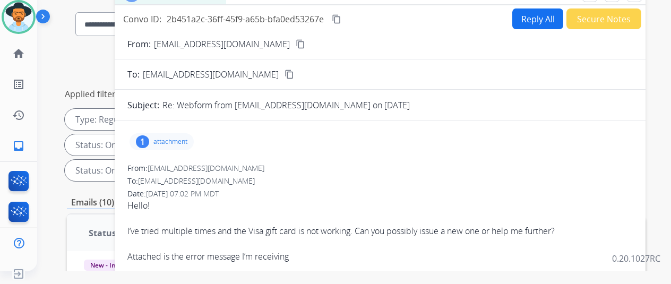
click at [542, 17] on button "Reply All" at bounding box center [537, 18] width 51 height 21
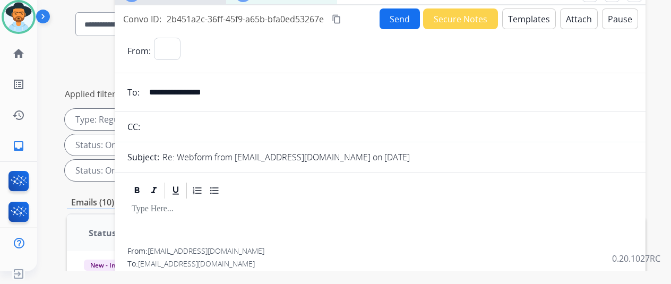
select select "**********"
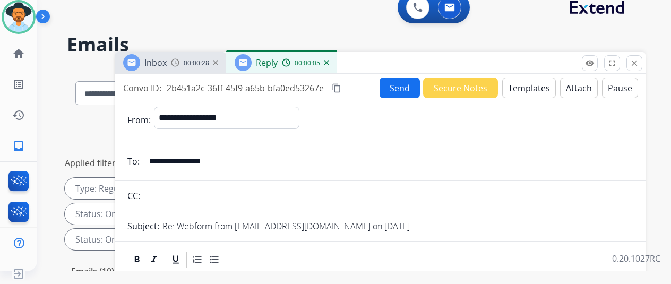
click at [329, 61] on img at bounding box center [326, 62] width 5 height 5
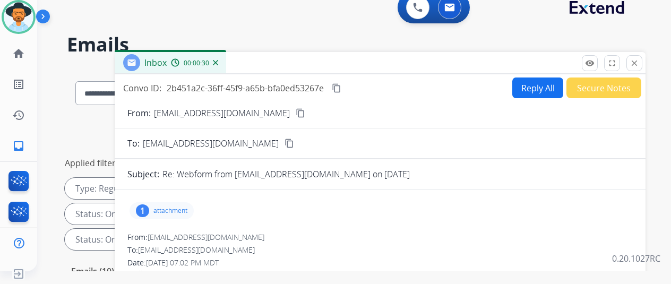
click at [218, 61] on img at bounding box center [215, 62] width 5 height 5
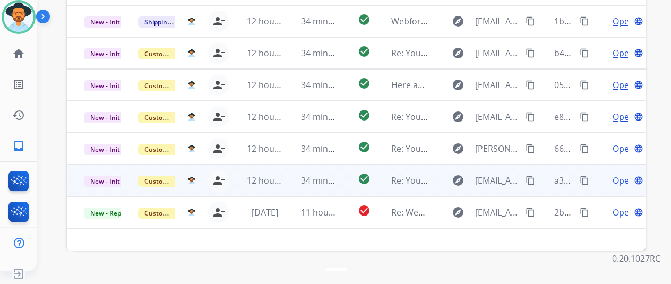
scroll to position [35, 0]
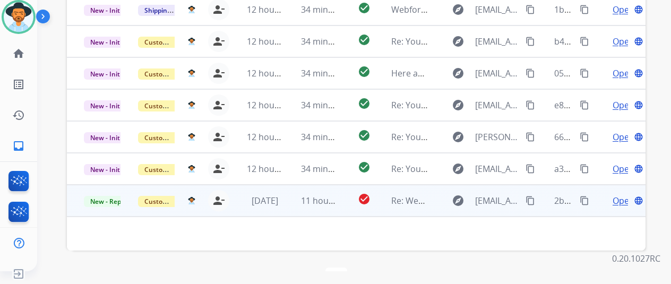
drag, startPoint x: 535, startPoint y: 173, endPoint x: 532, endPoint y: 164, distance: 9.1
click at [534, 194] on button "content_copy" at bounding box center [530, 200] width 13 height 13
click at [623, 194] on span "Open" at bounding box center [624, 200] width 22 height 13
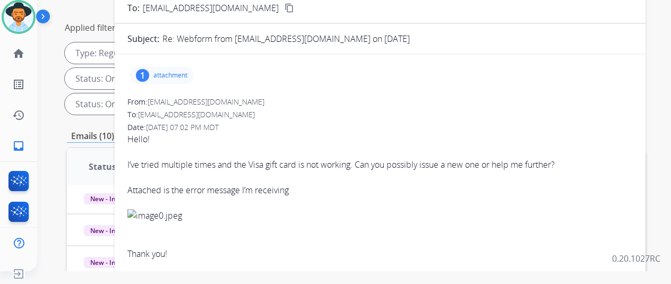
scroll to position [122, 0]
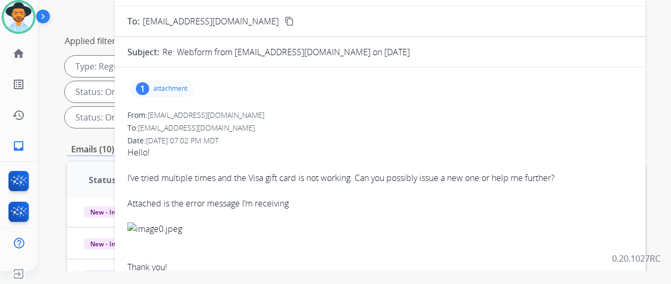
click at [149, 83] on div "1" at bounding box center [142, 88] width 13 height 13
click at [162, 115] on div at bounding box center [164, 115] width 53 height 37
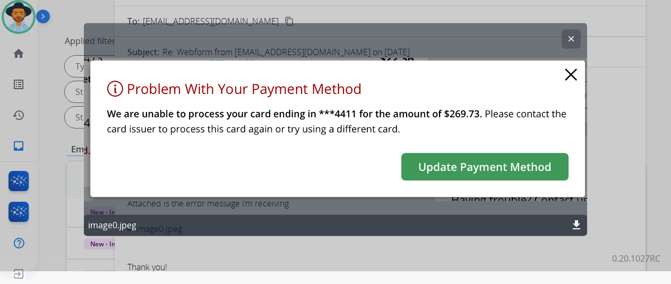
click at [568, 75] on div "clear image0.jpeg download" at bounding box center [335, 129] width 503 height 213
click at [575, 75] on div "clear image0.jpeg download" at bounding box center [335, 129] width 503 height 213
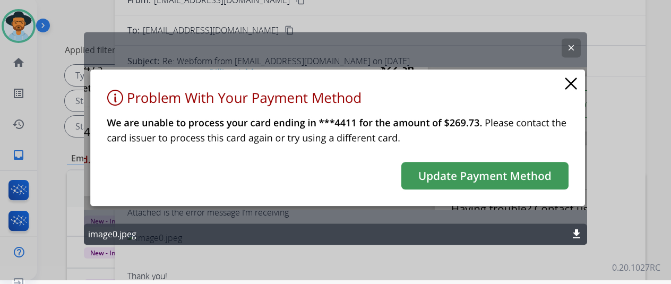
scroll to position [0, 0]
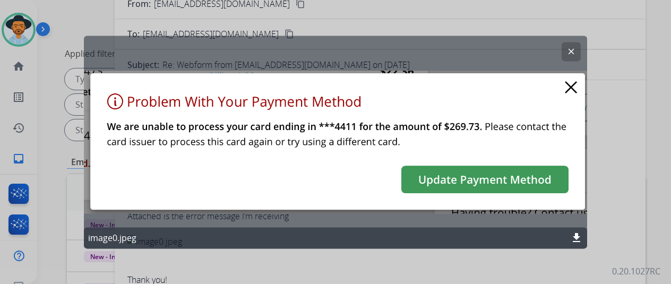
click at [568, 48] on mat-icon "clear" at bounding box center [572, 52] width 10 height 10
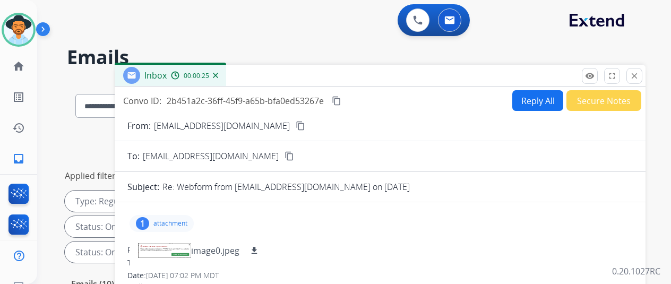
click at [542, 98] on button "Reply All" at bounding box center [537, 100] width 51 height 21
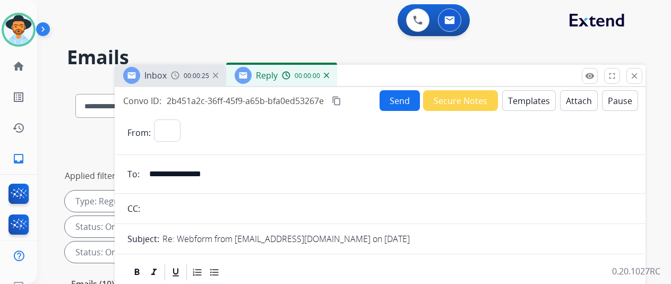
select select "**********"
click at [537, 98] on button "Templates" at bounding box center [529, 100] width 54 height 21
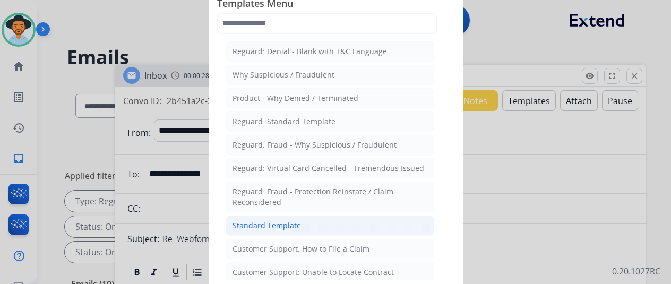
click at [271, 216] on li "Standard Template" at bounding box center [330, 226] width 209 height 20
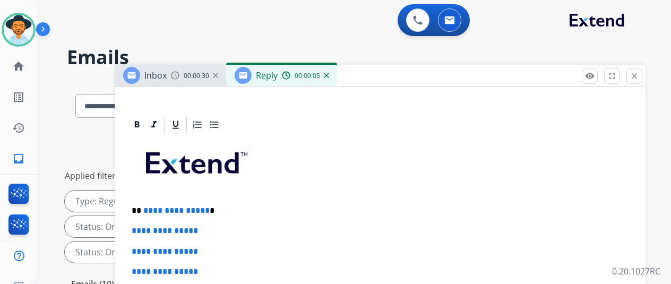
scroll to position [212, 0]
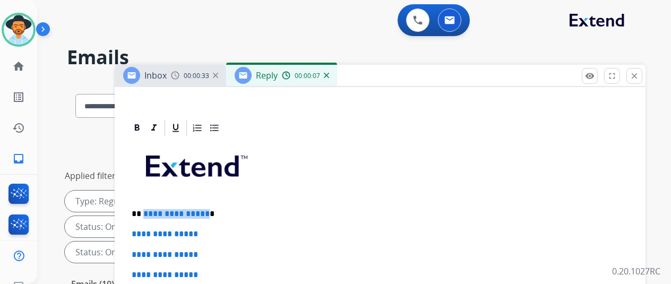
drag, startPoint x: 208, startPoint y: 215, endPoint x: 151, endPoint y: 212, distance: 57.4
click at [151, 212] on p "**********" at bounding box center [376, 214] width 489 height 10
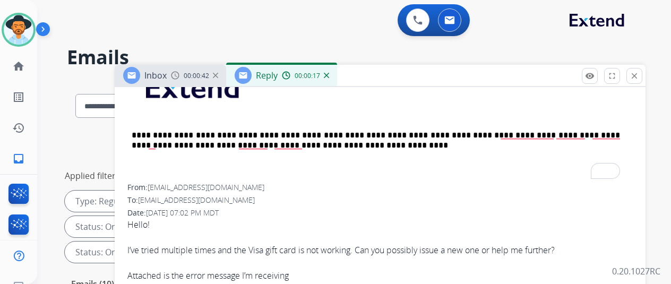
scroll to position [319, 0]
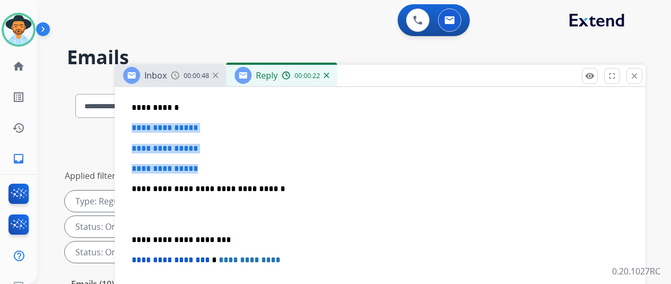
drag, startPoint x: 219, startPoint y: 169, endPoint x: 140, endPoint y: 131, distance: 88.1
click at [140, 131] on div "**********" at bounding box center [380, 213] width 506 height 365
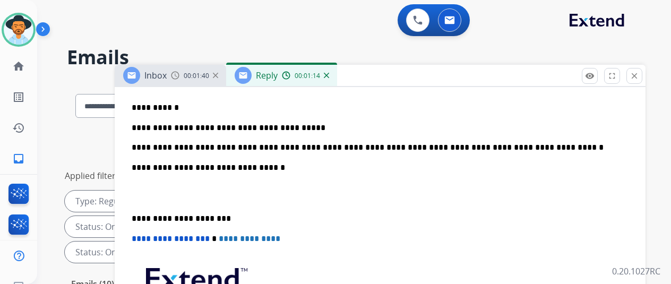
click at [519, 146] on p "**********" at bounding box center [376, 137] width 489 height 29
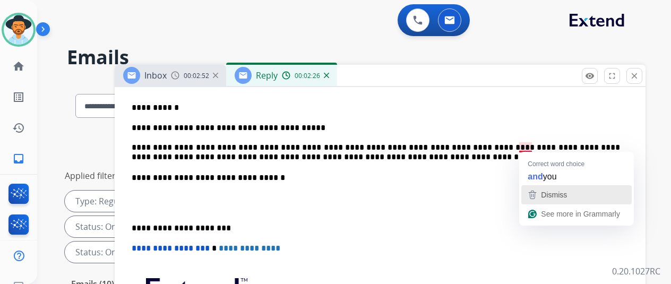
click at [554, 193] on span "Dismiss" at bounding box center [554, 195] width 26 height 8
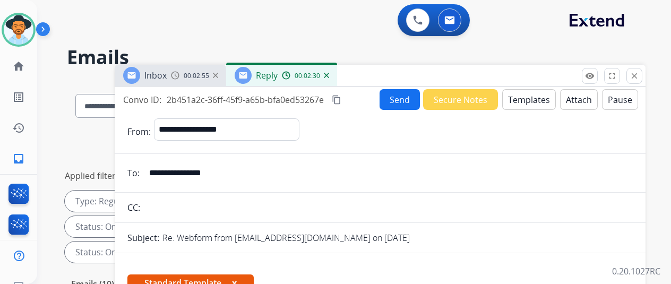
scroll to position [0, 0]
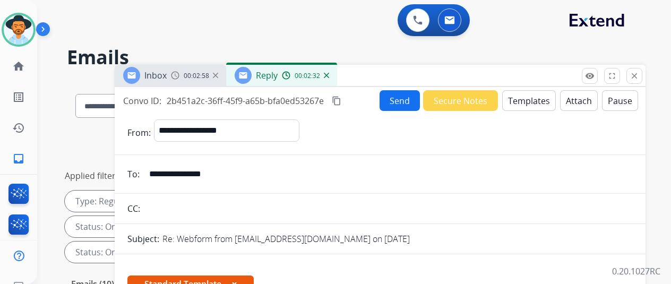
click at [401, 99] on button "Send" at bounding box center [400, 100] width 40 height 21
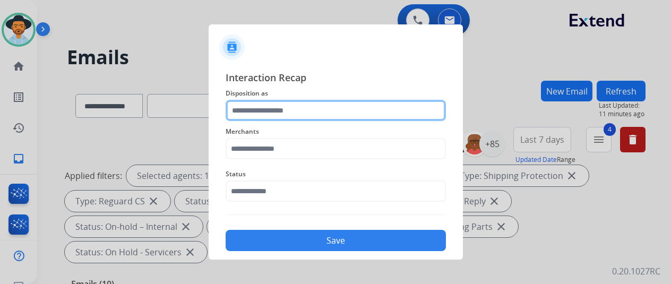
click at [252, 110] on input "text" at bounding box center [336, 110] width 220 height 21
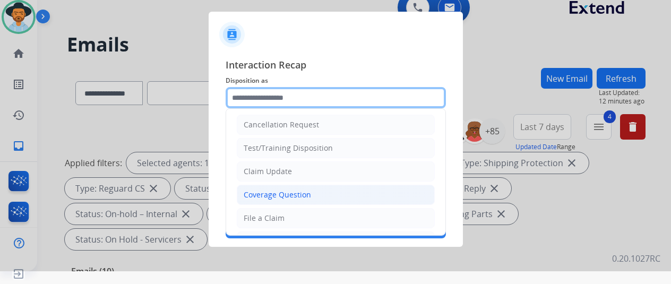
scroll to position [108, 0]
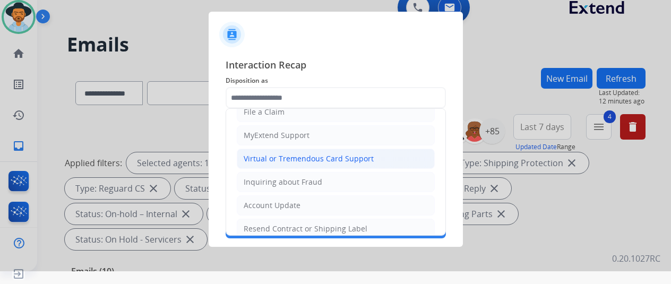
click at [275, 156] on div "Virtual or Tremendous Card Support" at bounding box center [309, 158] width 130 height 11
type input "**********"
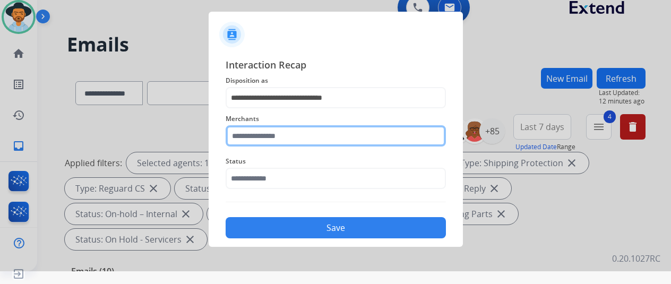
click at [252, 140] on input "text" at bounding box center [336, 135] width 220 height 21
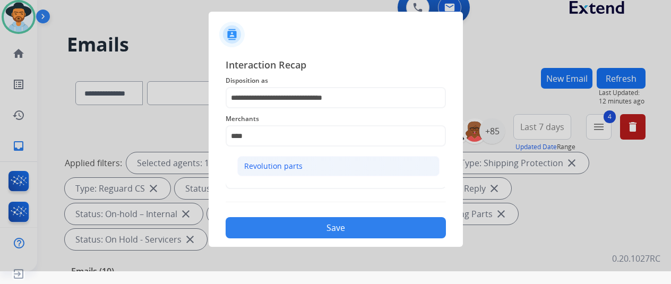
click at [294, 164] on div "Revolution parts" at bounding box center [273, 166] width 58 height 11
type input "**********"
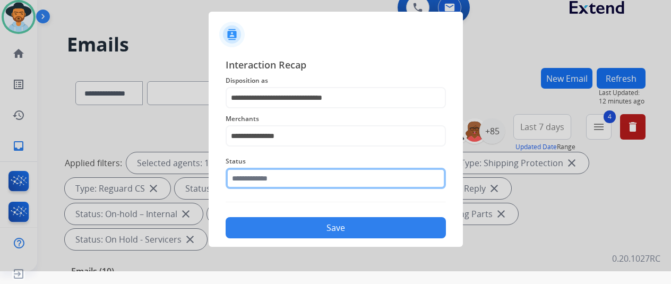
click at [285, 179] on input "text" at bounding box center [336, 178] width 220 height 21
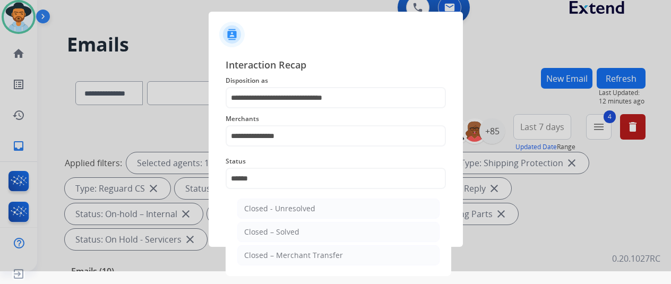
click at [271, 232] on div "Closed – Solved" at bounding box center [271, 232] width 55 height 11
type input "**********"
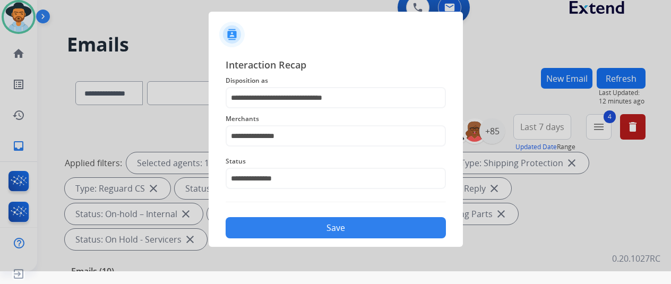
click at [311, 226] on button "Save" at bounding box center [336, 227] width 220 height 21
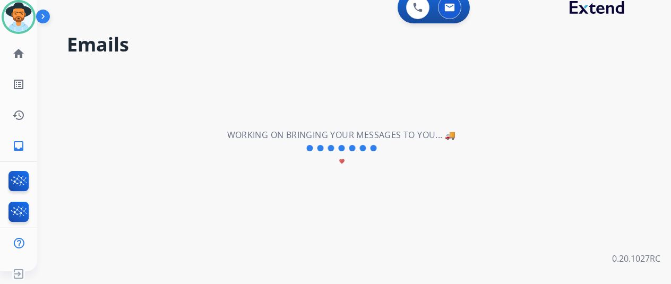
scroll to position [0, 0]
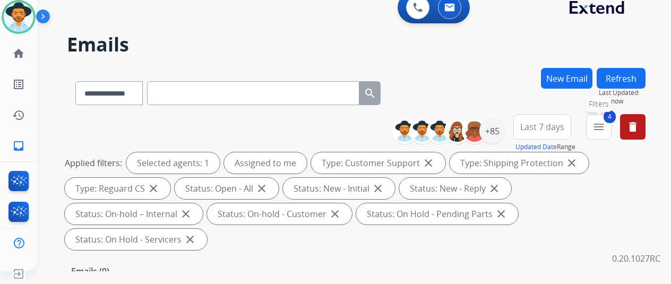
drag, startPoint x: 610, startPoint y: 116, endPoint x: 559, endPoint y: 169, distance: 74.0
click at [610, 117] on button "4 menu Filters" at bounding box center [598, 126] width 25 height 25
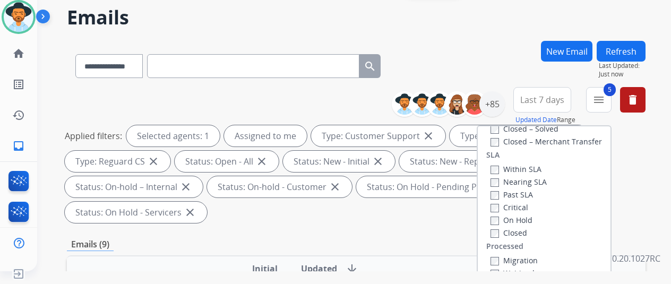
scroll to position [159, 0]
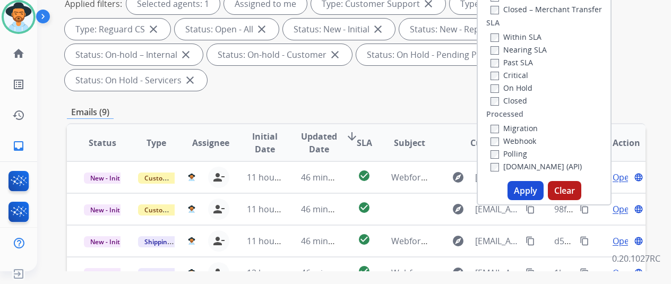
click at [528, 187] on button "Apply" at bounding box center [526, 190] width 36 height 19
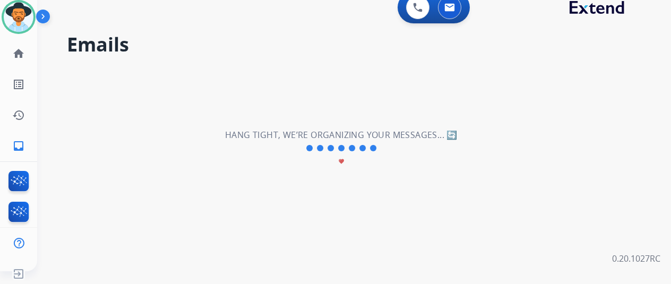
scroll to position [0, 0]
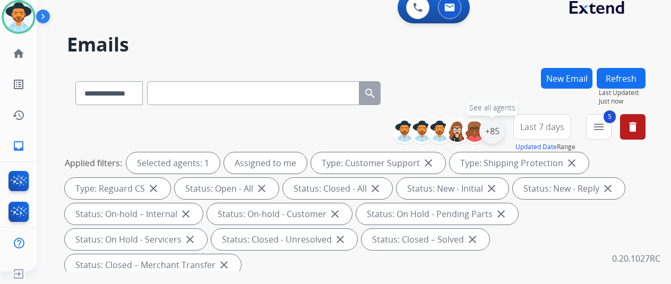
click at [500, 128] on div "+85" at bounding box center [492, 130] width 25 height 25
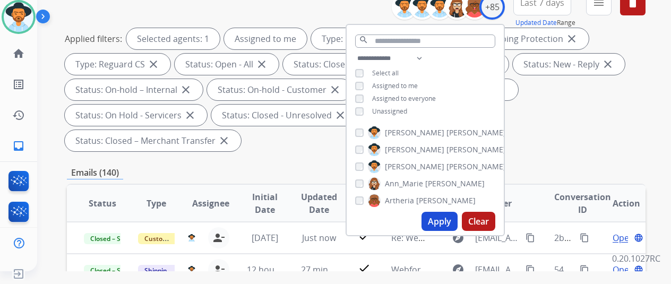
scroll to position [159, 0]
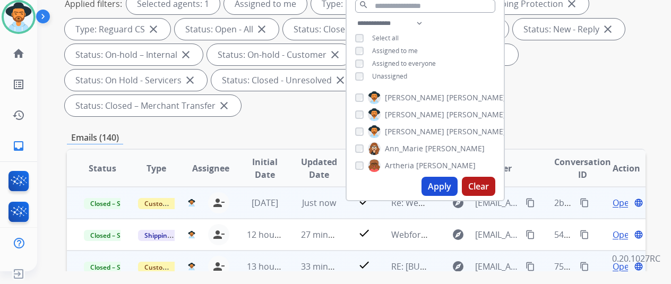
click at [585, 201] on mat-icon "content_copy" at bounding box center [585, 203] width 10 height 10
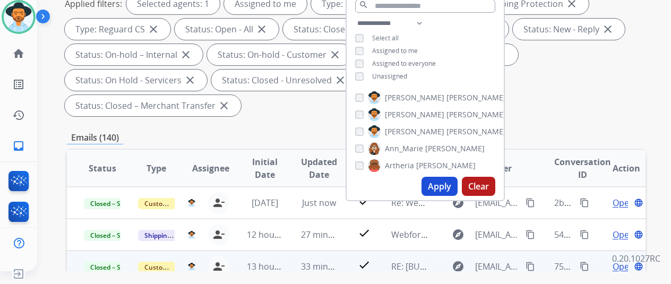
click at [605, 108] on div "Applied filters: Selected agents: 1 Assigned to me Type: Customer Support close…" at bounding box center [354, 54] width 579 height 123
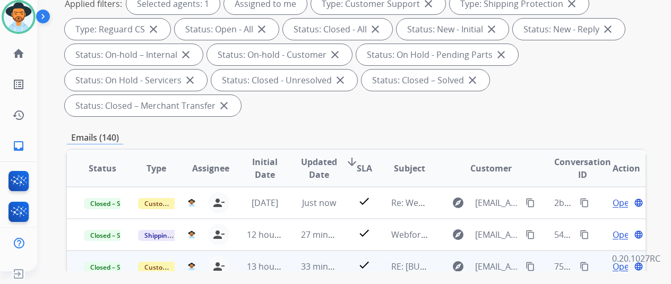
scroll to position [0, 0]
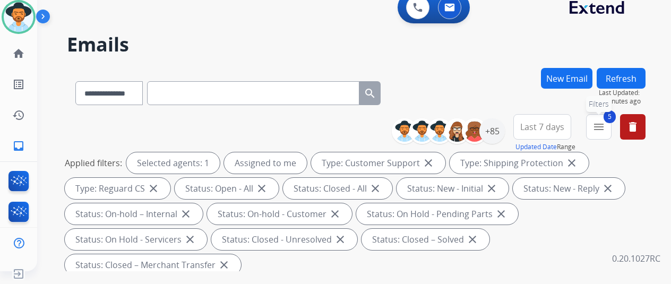
click at [605, 126] on mat-icon "menu" at bounding box center [599, 127] width 13 height 13
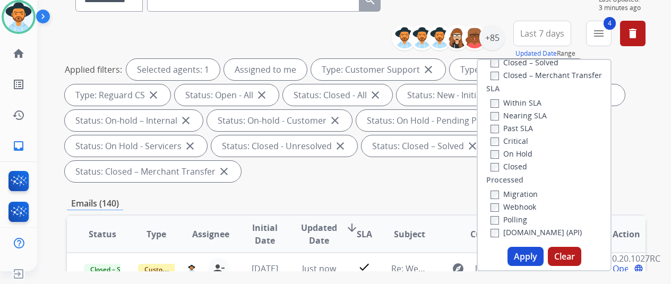
scroll to position [159, 0]
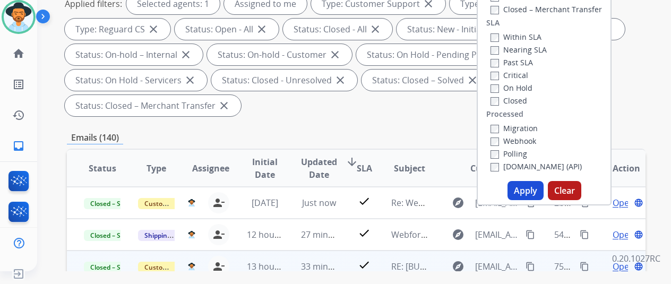
click at [518, 190] on button "Apply" at bounding box center [526, 190] width 36 height 19
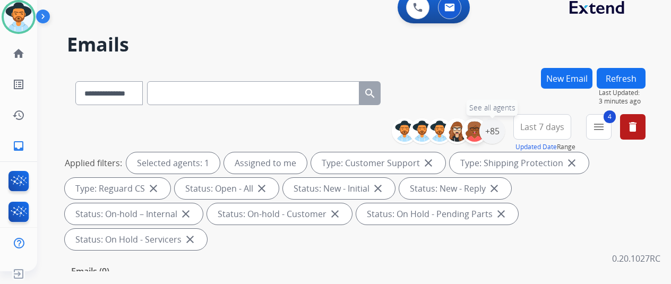
drag, startPoint x: 499, startPoint y: 127, endPoint x: 476, endPoint y: 119, distance: 24.2
click at [498, 127] on div "+85" at bounding box center [492, 130] width 25 height 25
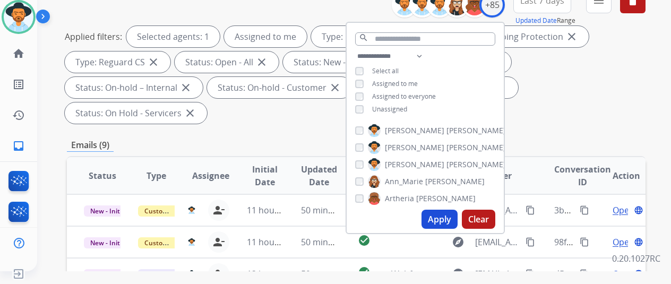
scroll to position [212, 0]
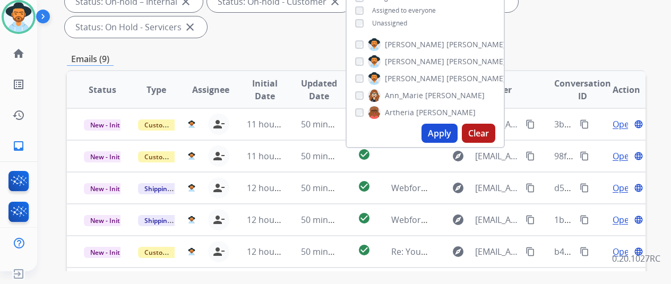
click at [442, 130] on button "Apply" at bounding box center [440, 133] width 36 height 19
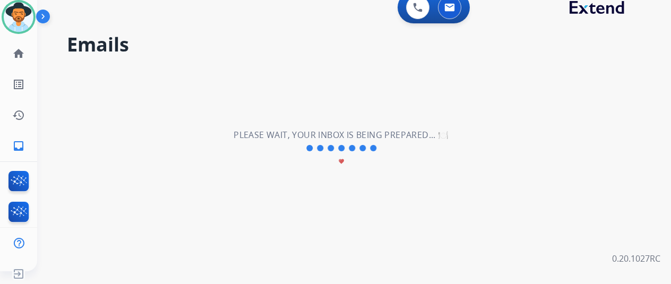
scroll to position [0, 0]
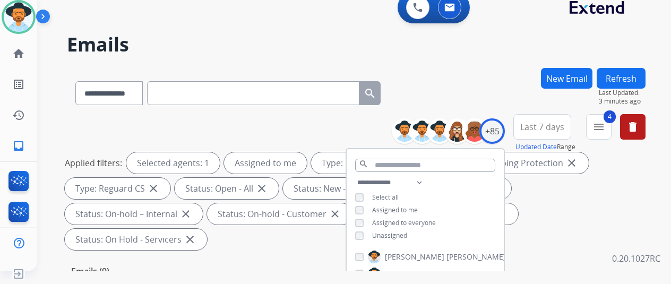
click at [473, 84] on div "**********" at bounding box center [356, 91] width 579 height 46
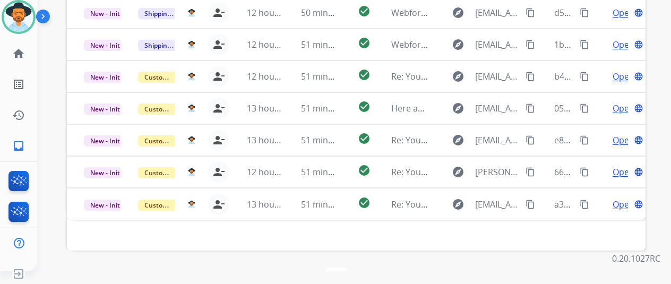
scroll to position [388, 0]
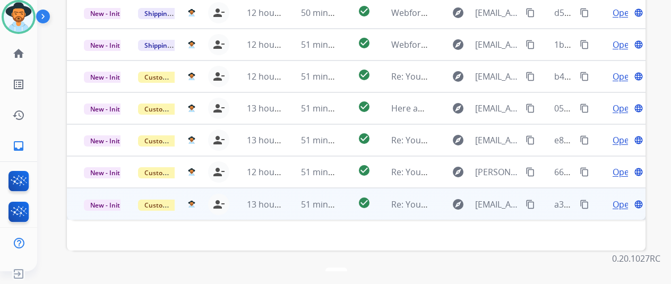
click at [618, 198] on span "Open" at bounding box center [624, 204] width 22 height 13
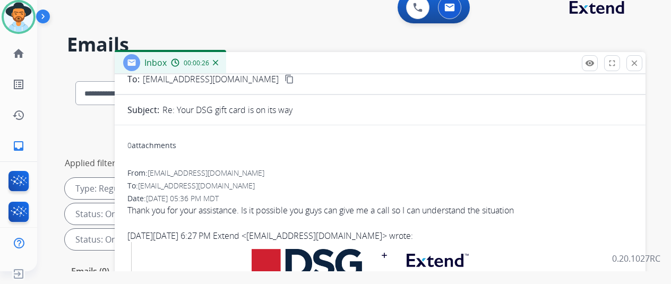
scroll to position [0, 0]
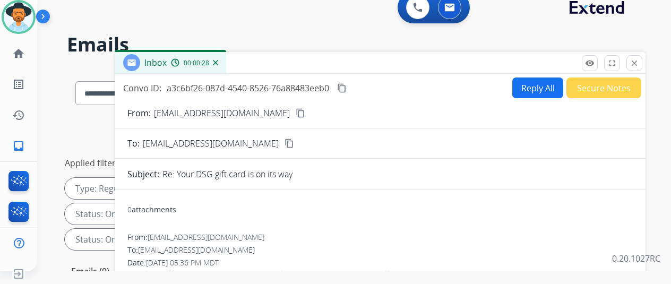
click at [296, 115] on mat-icon "content_copy" at bounding box center [301, 113] width 10 height 10
click at [347, 85] on mat-icon "content_copy" at bounding box center [342, 88] width 10 height 10
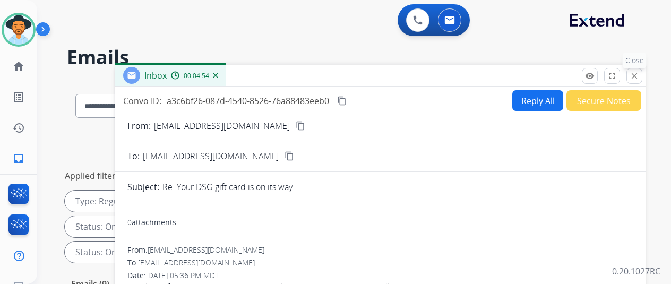
click at [639, 74] on mat-icon "close" at bounding box center [635, 76] width 10 height 10
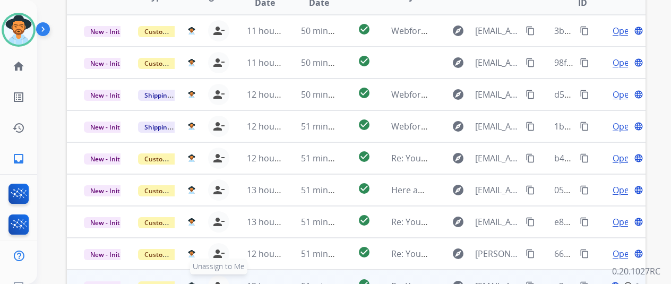
scroll to position [388, 0]
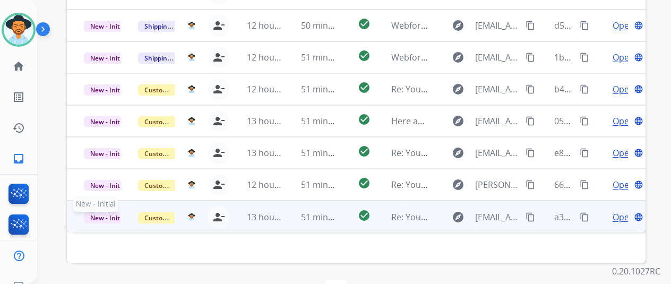
click at [96, 212] on span "New - Initial" at bounding box center [108, 217] width 49 height 11
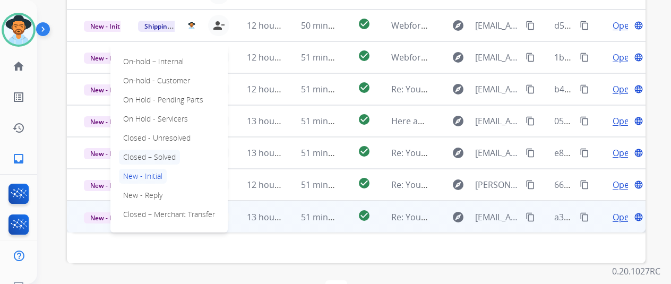
click at [143, 150] on p "Closed – Solved" at bounding box center [149, 157] width 61 height 15
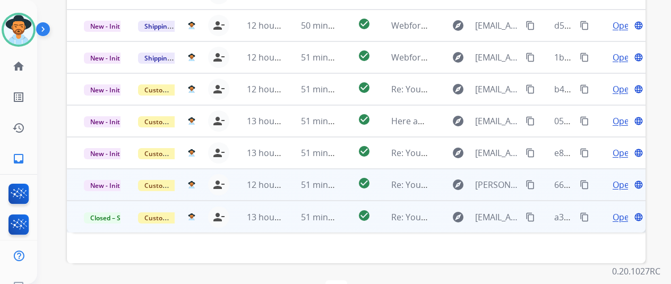
click at [620, 178] on span "Open" at bounding box center [624, 184] width 22 height 13
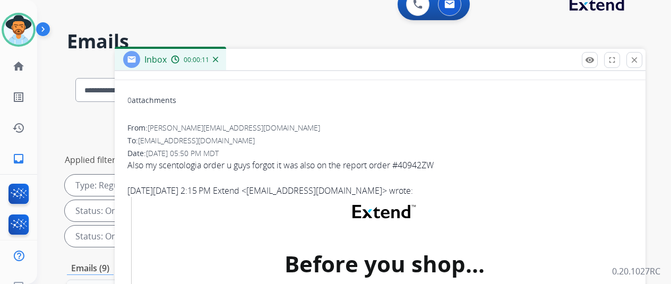
scroll to position [0, 0]
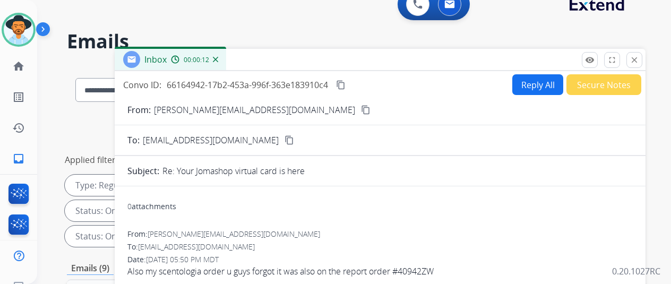
click at [361, 111] on mat-icon "content_copy" at bounding box center [366, 110] width 10 height 10
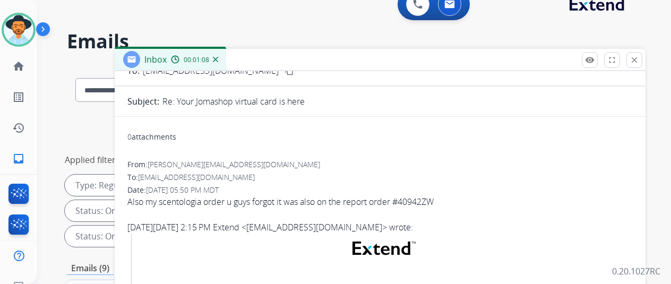
scroll to position [5, 0]
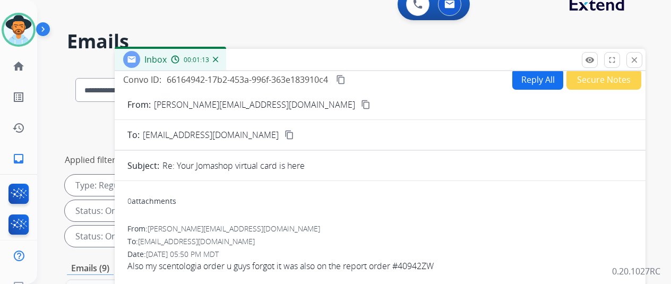
click at [361, 106] on mat-icon "content_copy" at bounding box center [366, 105] width 10 height 10
click at [538, 78] on button "Reply All" at bounding box center [537, 79] width 51 height 21
select select "**********"
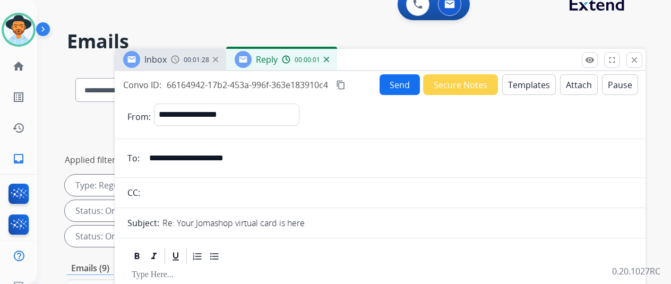
click at [537, 82] on button "Templates" at bounding box center [529, 84] width 54 height 21
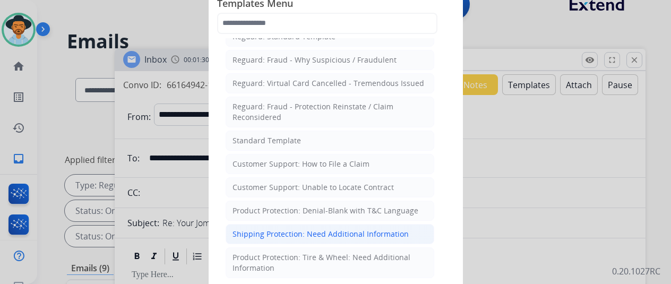
scroll to position [106, 0]
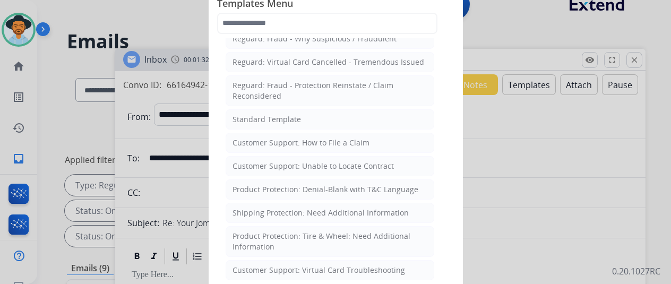
click at [529, 15] on div at bounding box center [335, 142] width 671 height 284
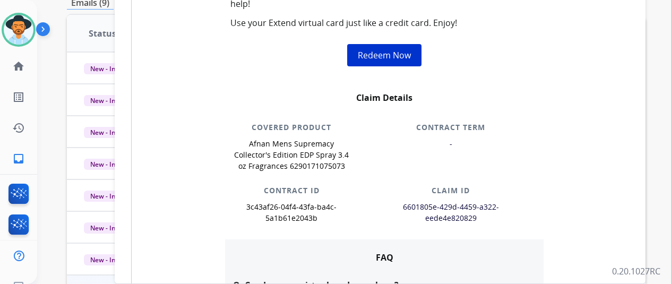
scroll to position [354, 0]
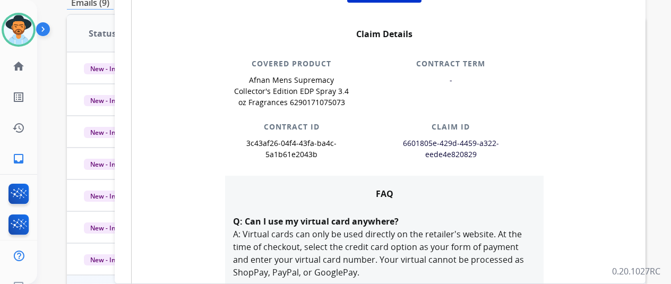
click at [411, 141] on span "6601805e-429d-4459-a322-eede4e820829" at bounding box center [451, 148] width 96 height 21
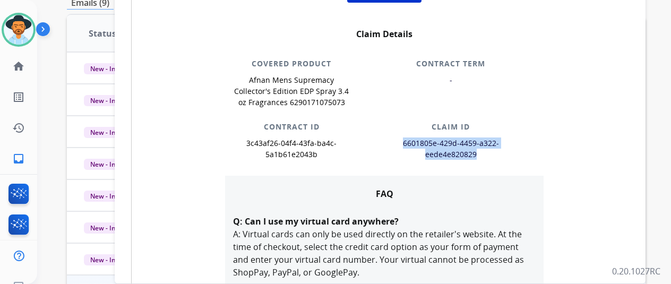
drag, startPoint x: 481, startPoint y: 149, endPoint x: 404, endPoint y: 140, distance: 77.6
click at [404, 140] on p "6601805e-429d-4459-a322-eede4e820829" at bounding box center [451, 149] width 122 height 22
copy span "6601805e-429d-4459-a322-eede4e820829"
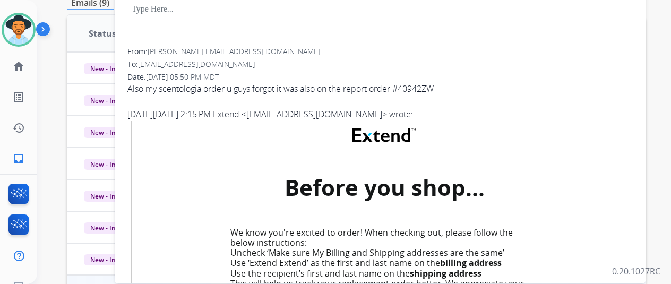
scroll to position [16, 0]
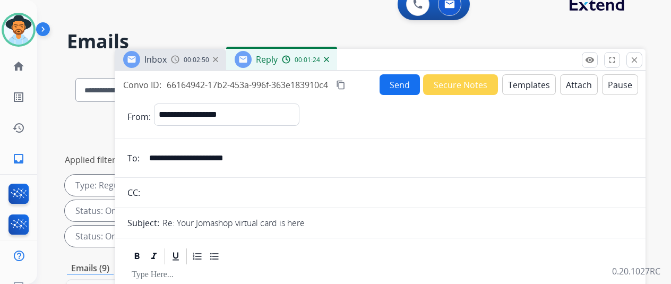
drag, startPoint x: 256, startPoint y: 156, endPoint x: 157, endPoint y: 156, distance: 98.8
click at [157, 156] on input "**********" at bounding box center [388, 158] width 490 height 21
click at [346, 83] on mat-icon "content_copy" at bounding box center [341, 85] width 10 height 10
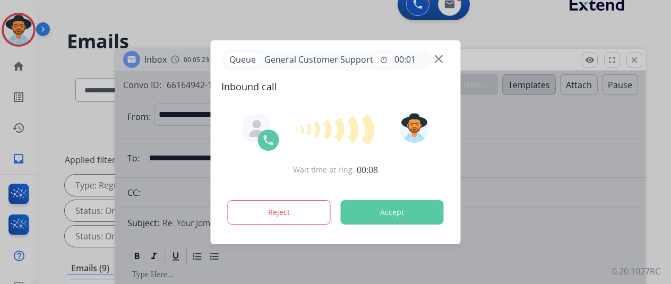
click at [65, 117] on div at bounding box center [335, 142] width 671 height 284
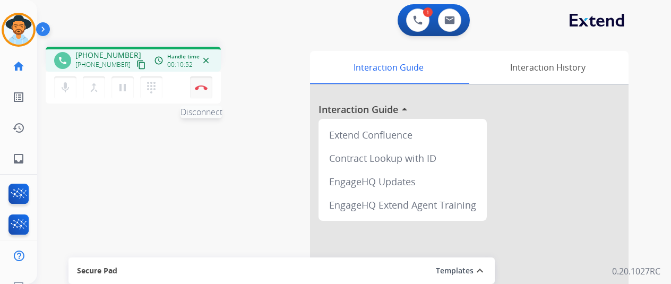
click at [202, 87] on img at bounding box center [201, 87] width 13 height 5
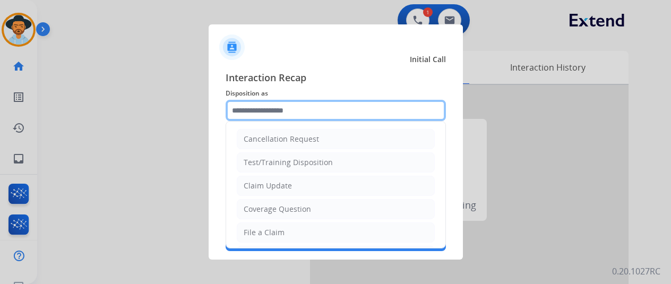
click at [249, 107] on input "text" at bounding box center [336, 110] width 220 height 21
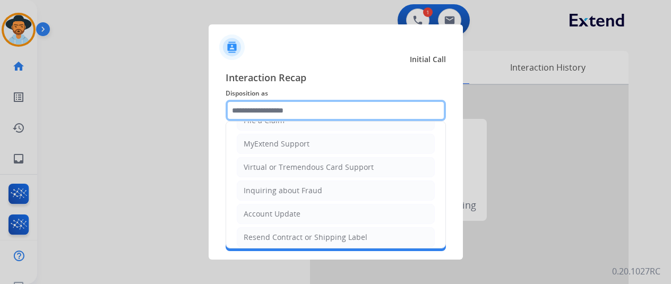
scroll to position [161, 0]
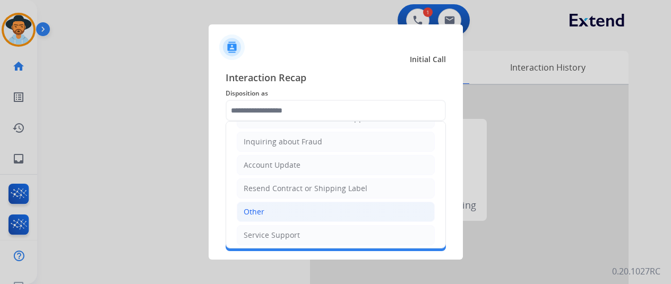
click at [270, 212] on li "Other" at bounding box center [336, 212] width 198 height 20
type input "*****"
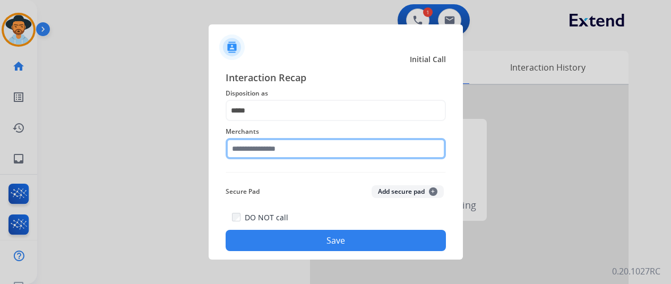
click at [270, 157] on input "text" at bounding box center [336, 148] width 220 height 21
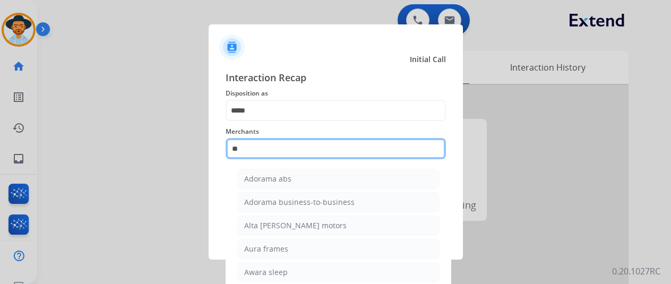
type input "*"
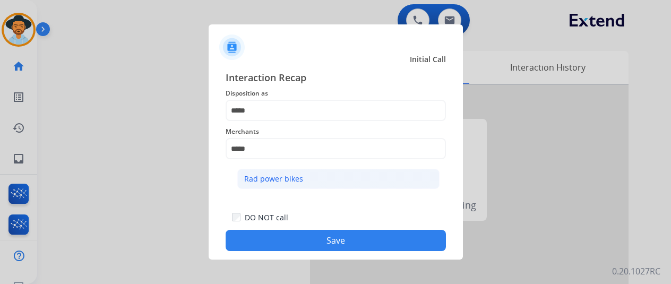
click at [251, 177] on div "Rad power bikes" at bounding box center [273, 179] width 59 height 11
type input "**********"
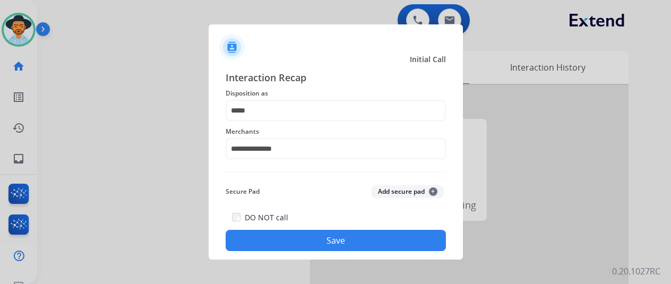
click at [313, 240] on button "Save" at bounding box center [336, 240] width 220 height 21
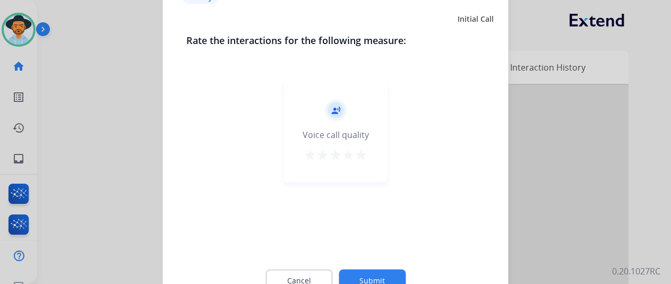
click at [373, 276] on button "Submit" at bounding box center [372, 280] width 67 height 22
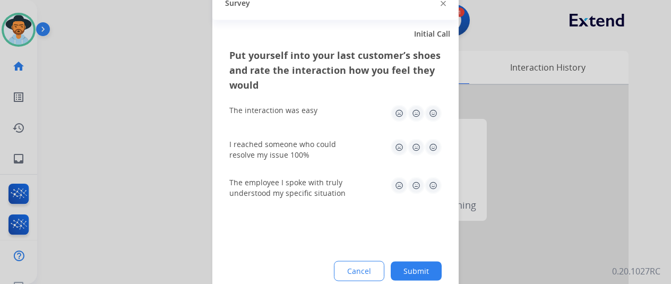
click at [414, 265] on button "Submit" at bounding box center [416, 270] width 51 height 19
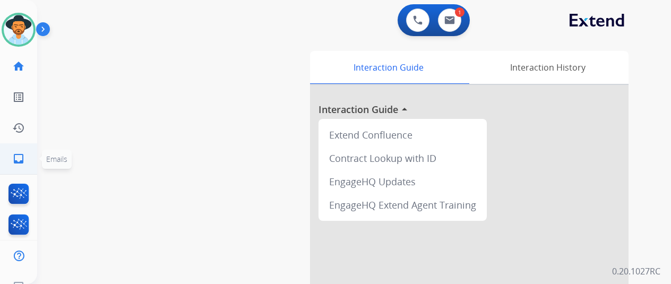
click at [15, 160] on mat-icon "inbox" at bounding box center [18, 158] width 13 height 13
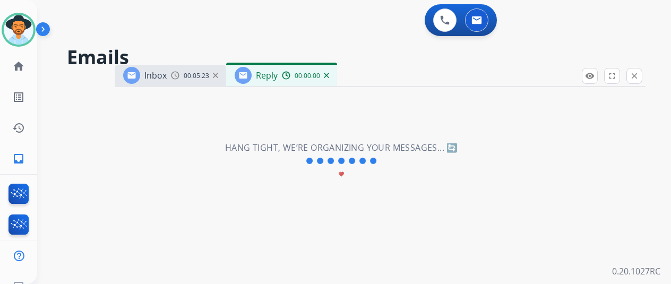
select select "**********"
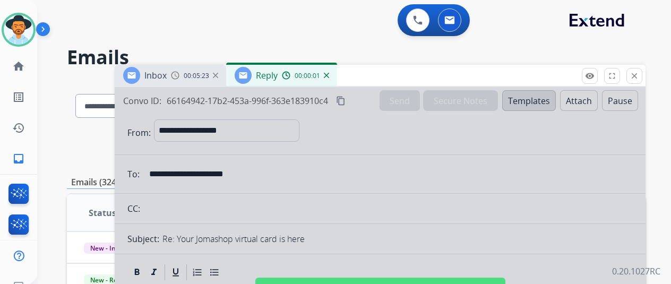
click at [318, 170] on div at bounding box center [380, 285] width 531 height 397
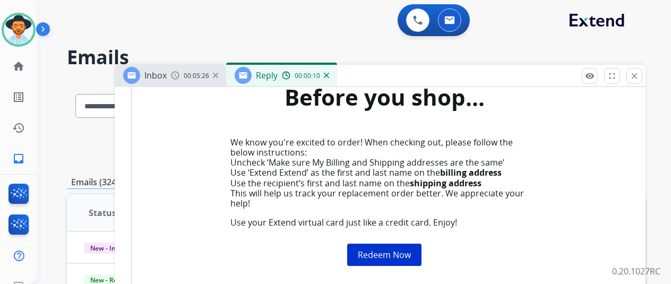
scroll to position [159, 0]
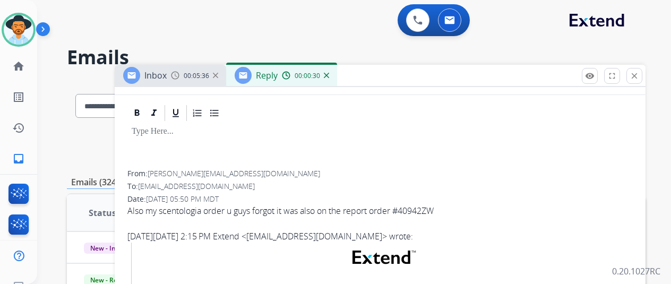
click at [329, 77] on img at bounding box center [326, 75] width 5 height 5
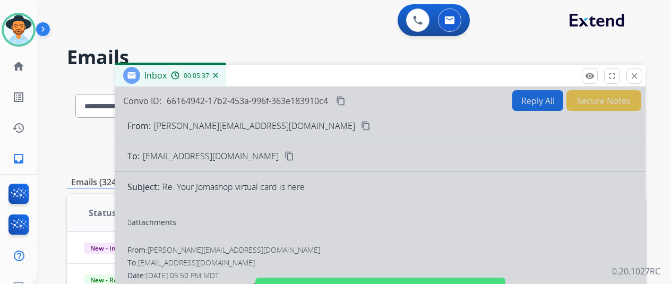
click at [218, 73] on img at bounding box center [215, 75] width 5 height 5
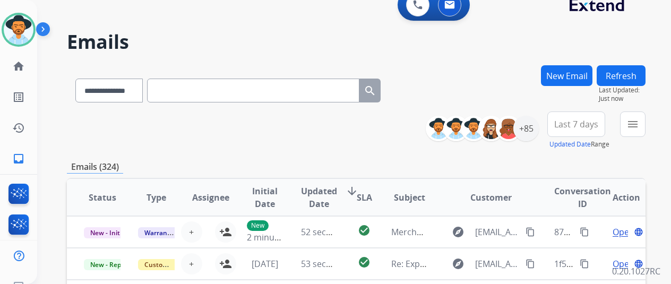
scroll to position [0, 0]
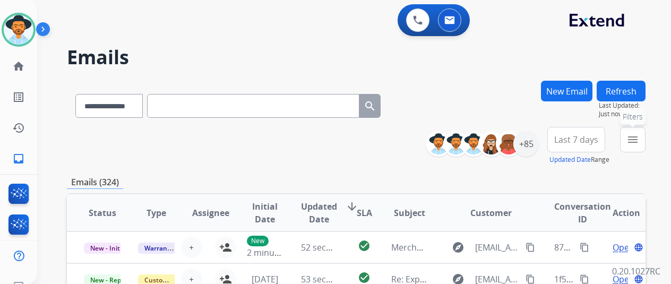
click at [646, 138] on button "menu Filters" at bounding box center [632, 139] width 25 height 25
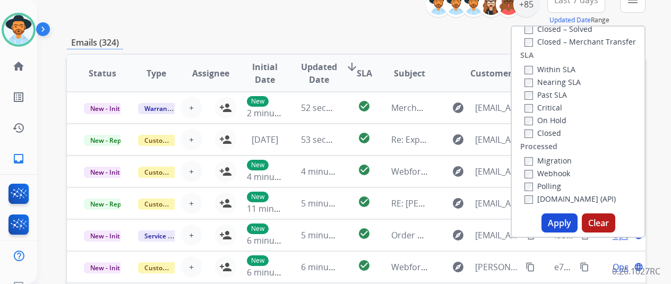
scroll to position [266, 0]
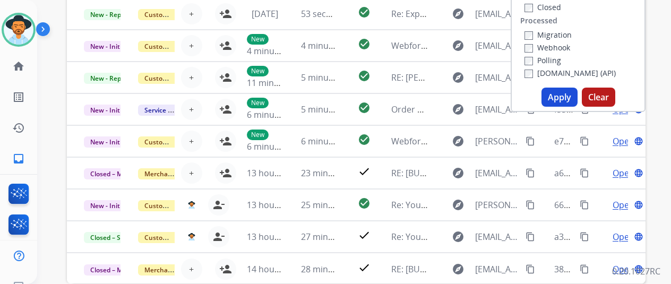
click at [559, 95] on button "Apply" at bounding box center [560, 97] width 36 height 19
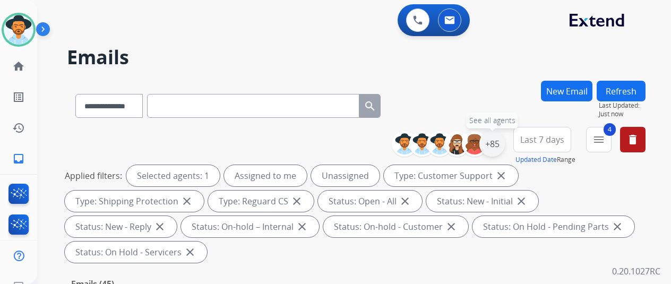
click at [501, 144] on div "+85" at bounding box center [492, 143] width 25 height 25
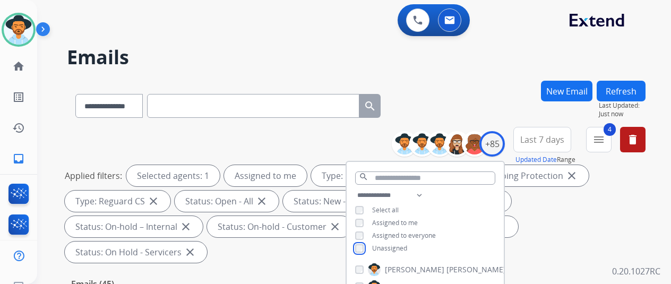
scroll to position [212, 0]
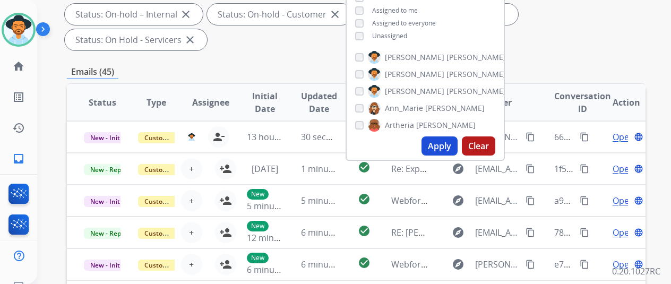
click at [447, 147] on button "Apply" at bounding box center [440, 145] width 36 height 19
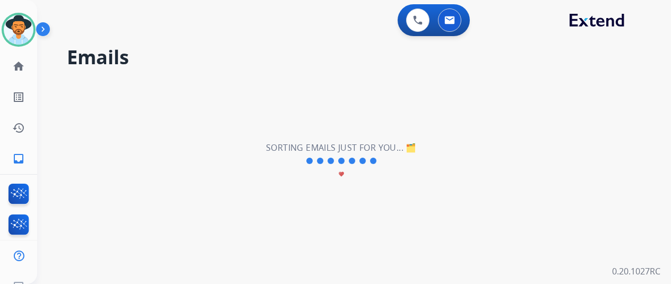
scroll to position [0, 0]
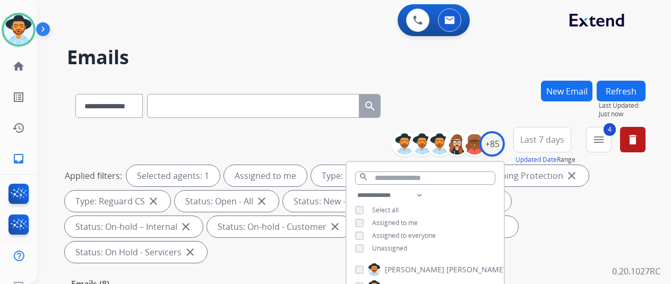
click at [488, 113] on div "**********" at bounding box center [356, 104] width 579 height 46
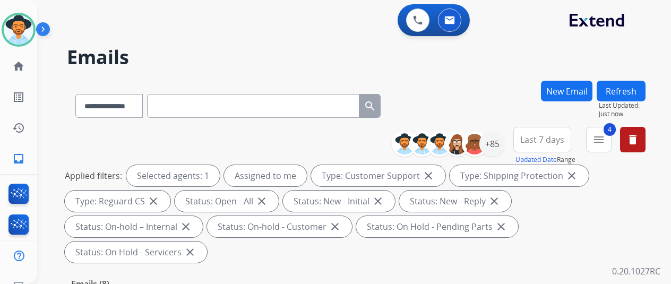
click at [48, 90] on div "**********" at bounding box center [341, 180] width 609 height 284
click at [19, 29] on img at bounding box center [19, 30] width 30 height 30
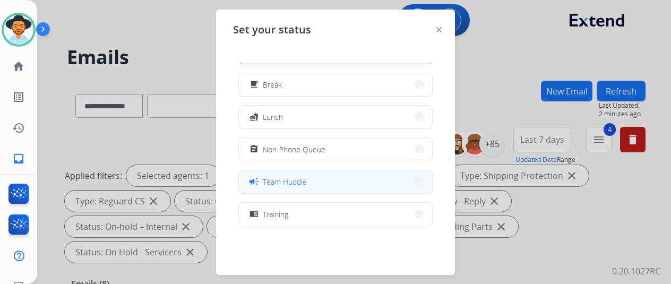
scroll to position [53, 0]
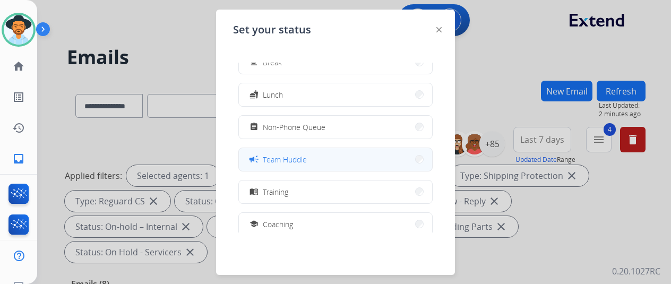
click at [316, 156] on button "campaign Team Huddle" at bounding box center [335, 159] width 193 height 23
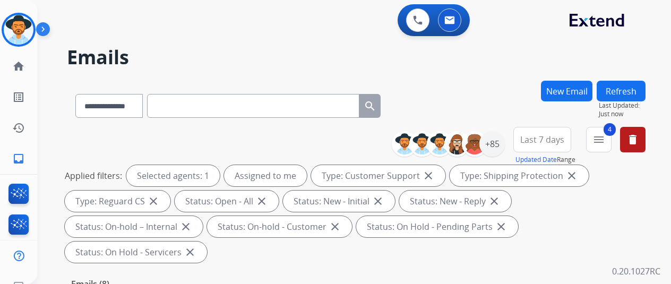
select select "**********"
